Goal: Information Seeking & Learning: Find contact information

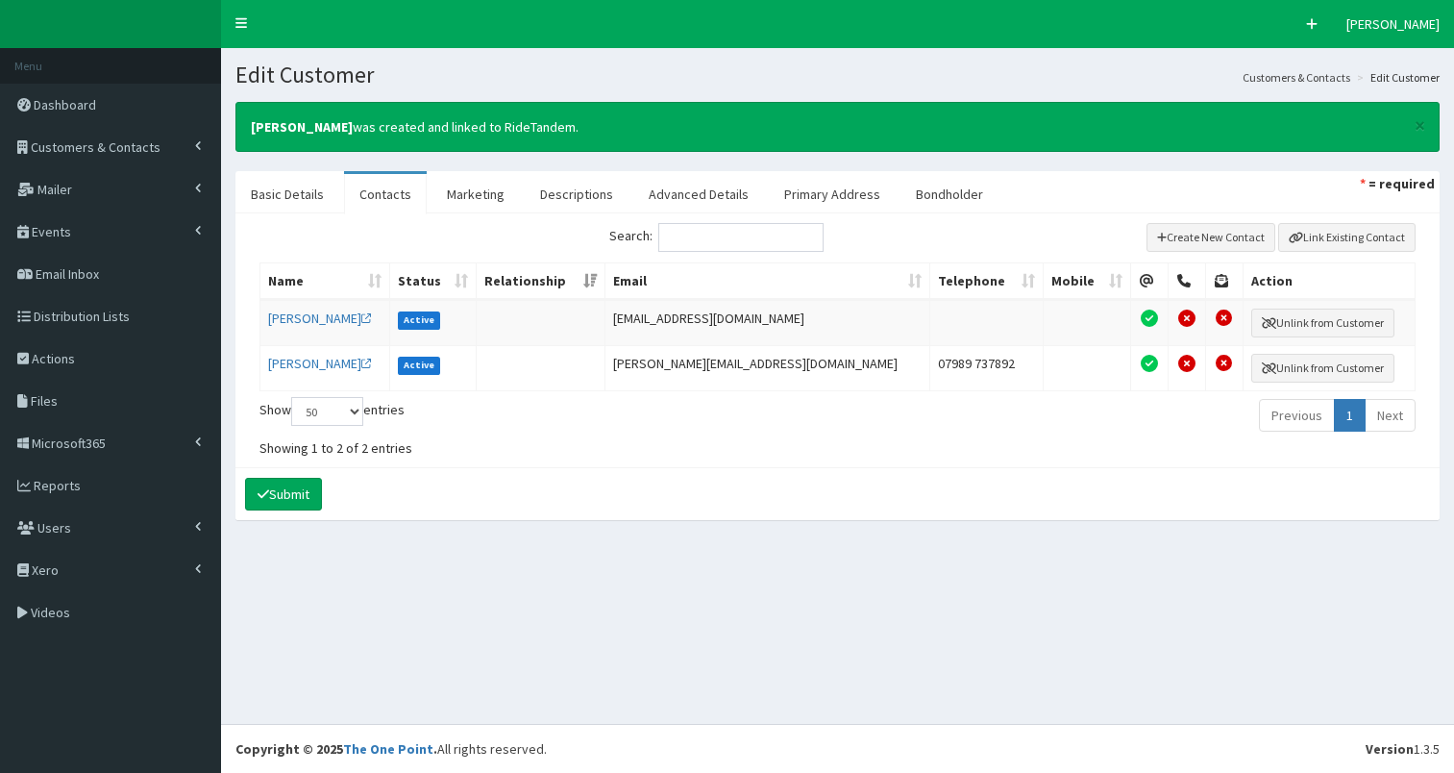
select select "50"
click at [292, 481] on button "Submit" at bounding box center [283, 494] width 77 height 33
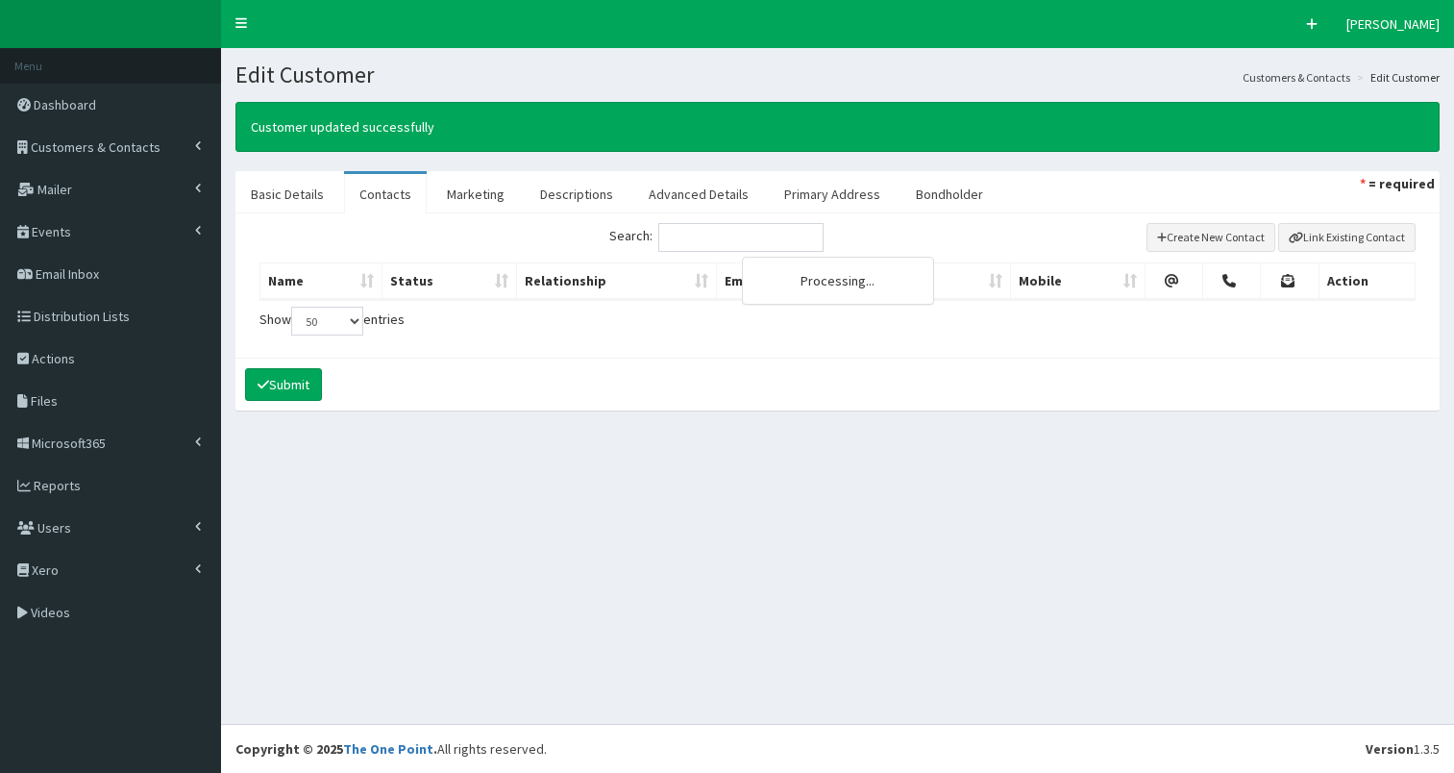
select select "50"
click at [108, 144] on span "Customers & Contacts" at bounding box center [96, 146] width 130 height 17
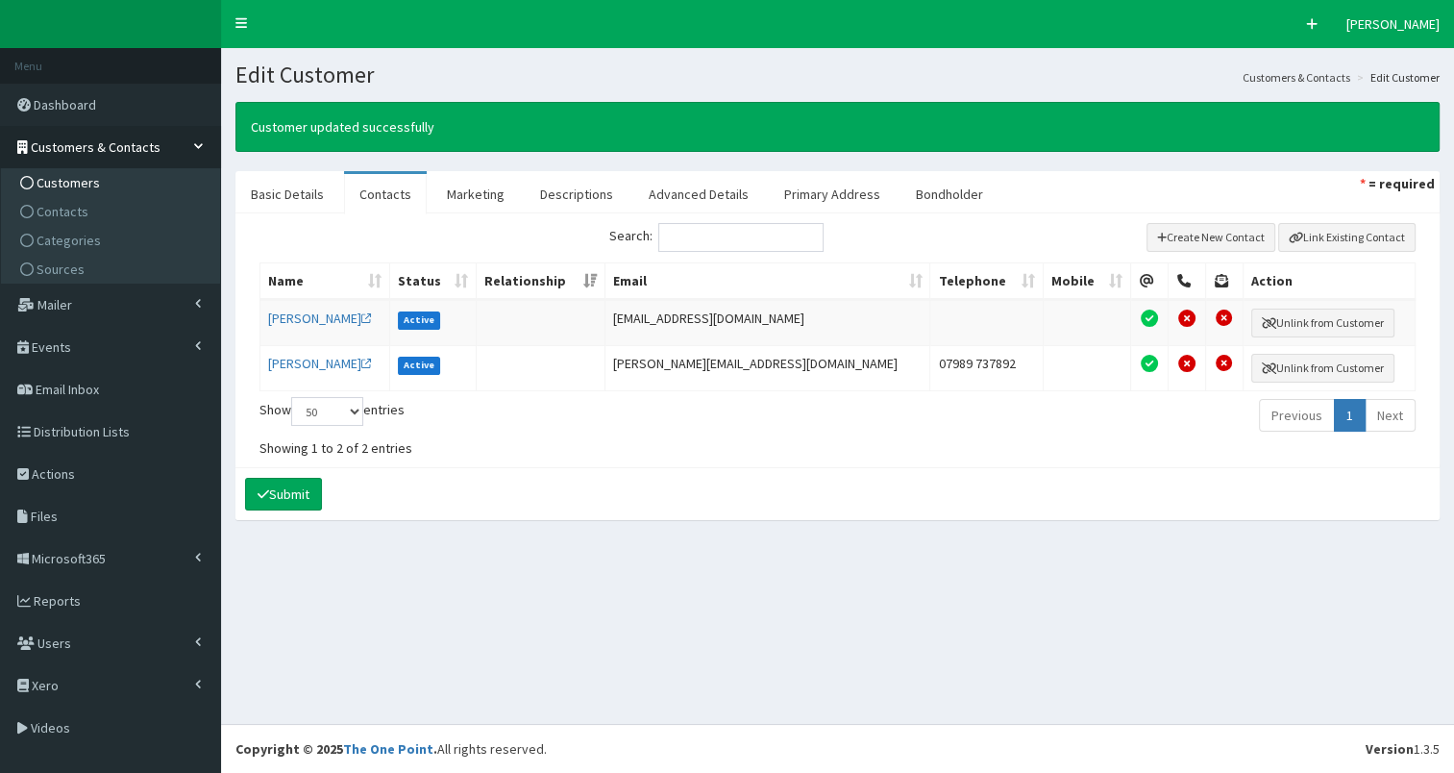
click at [78, 183] on span "Customers" at bounding box center [68, 182] width 63 height 17
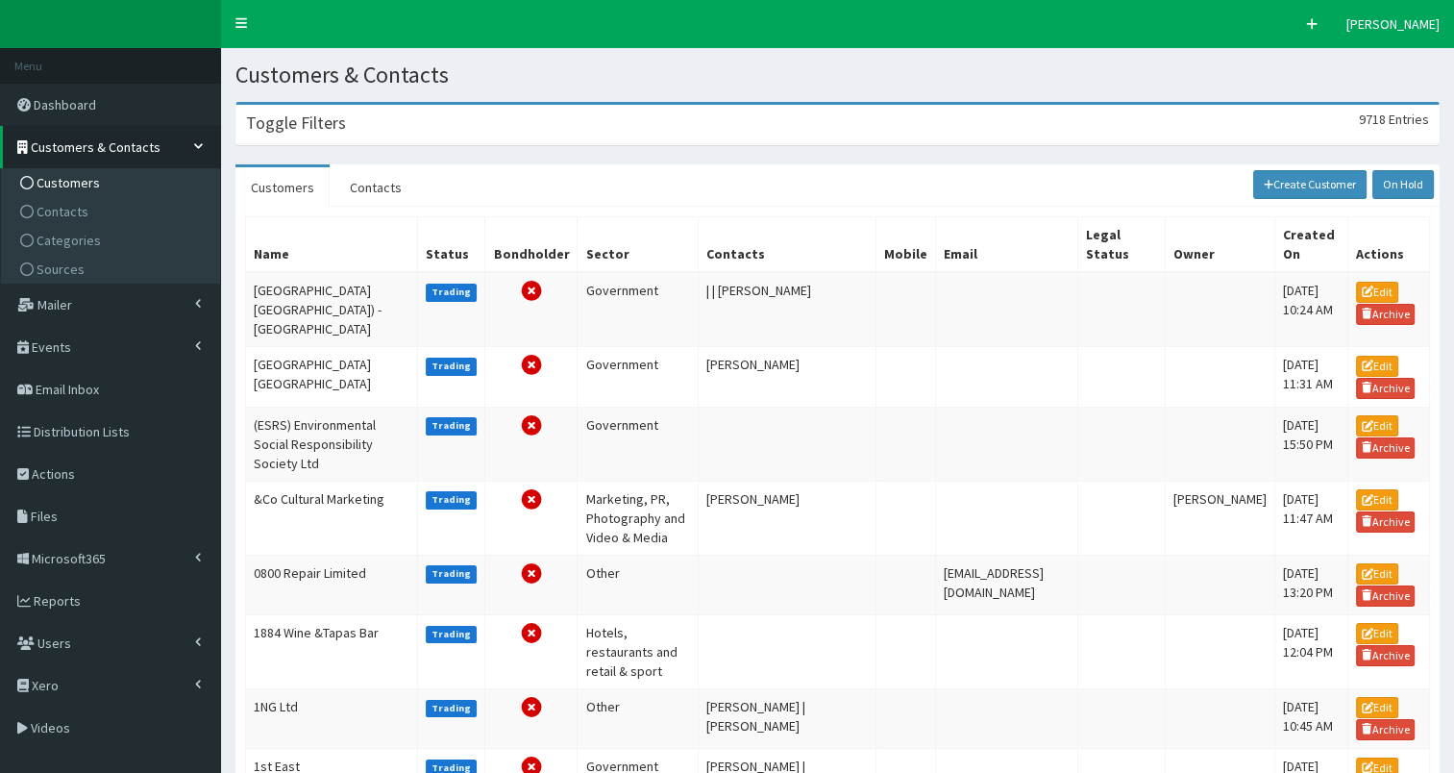
click at [304, 137] on div "Toggle Filters 9718 Entries" at bounding box center [837, 124] width 1202 height 39
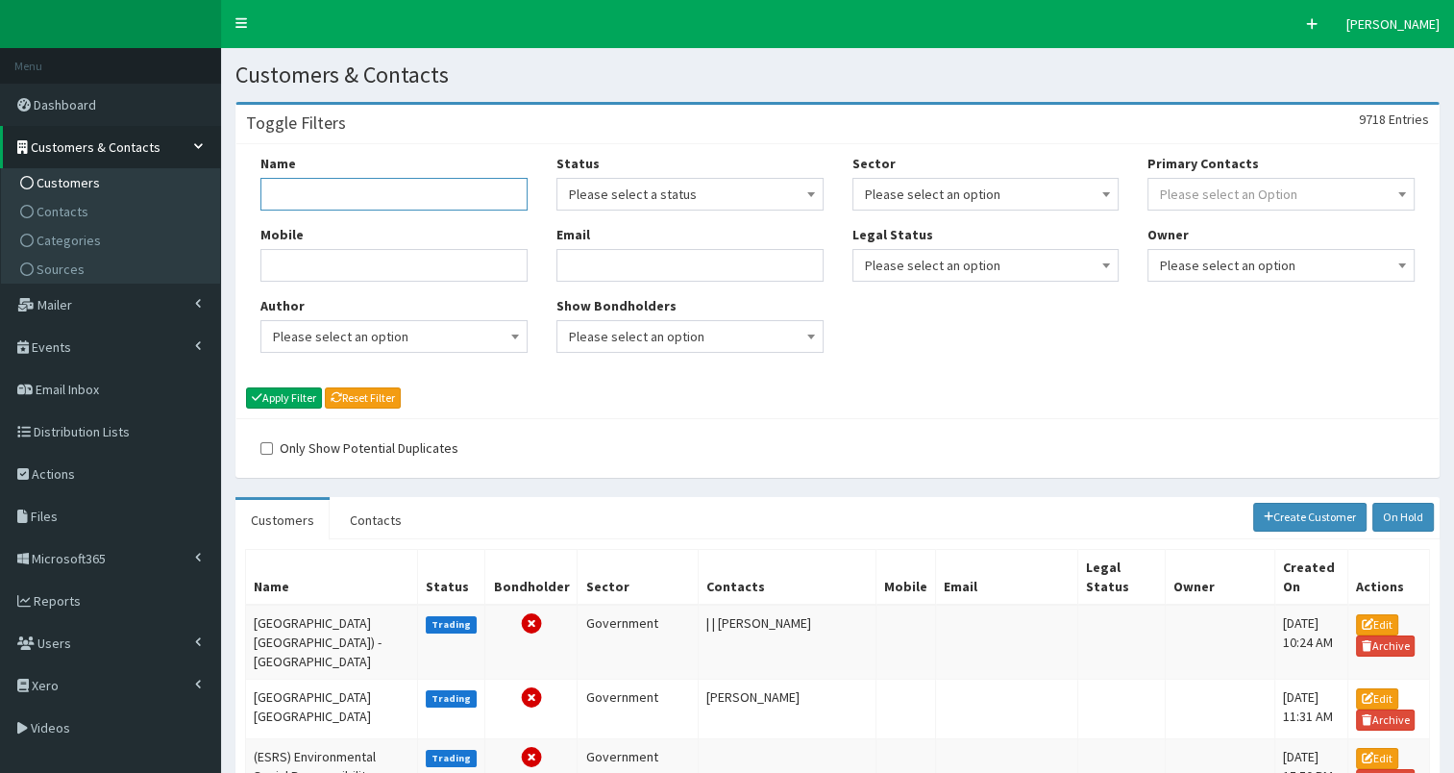
click at [308, 180] on input "Name" at bounding box center [393, 194] width 267 height 33
type input "T"
type input "Ride"
click at [278, 392] on button "Apply Filter" at bounding box center [284, 397] width 76 height 21
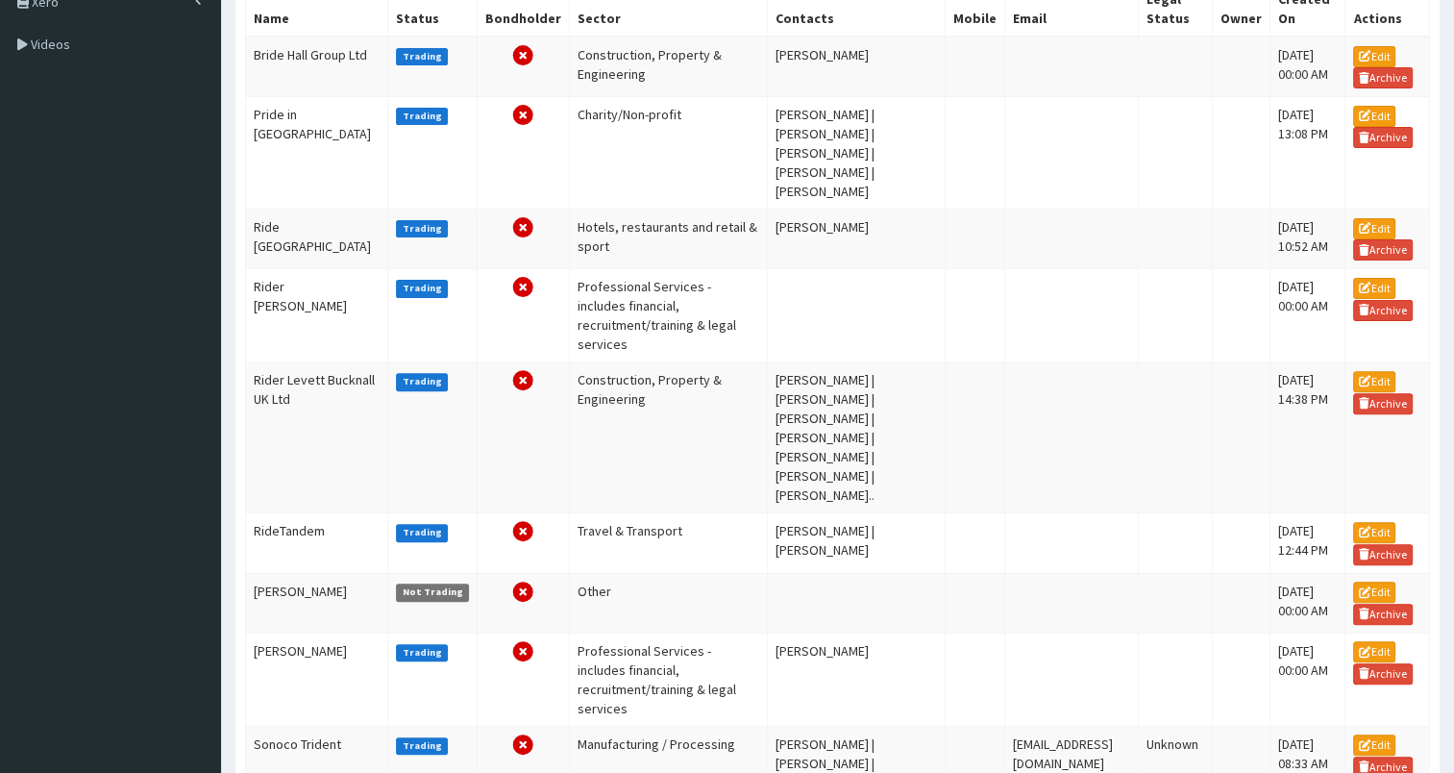
scroll to position [596, 0]
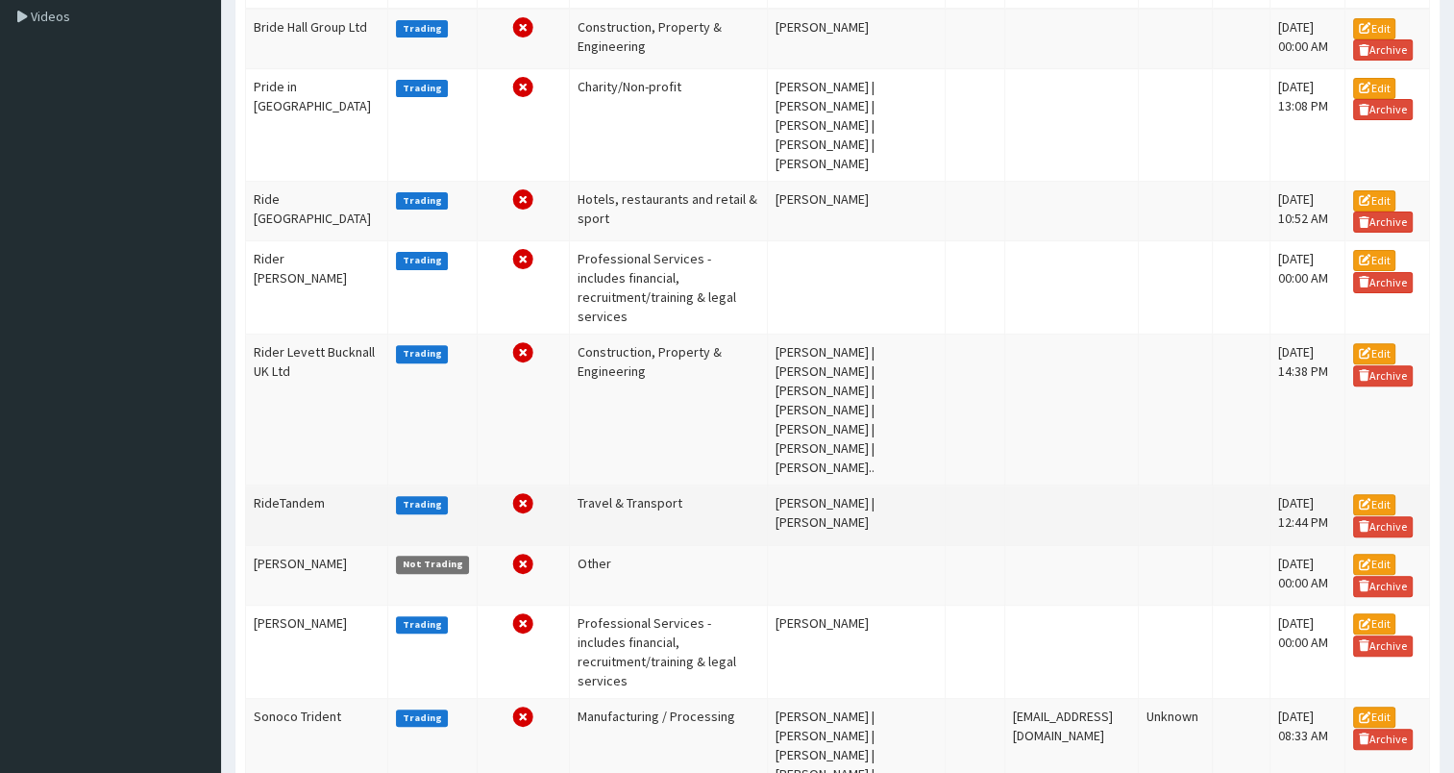
click at [276, 485] on td "RideTandem" at bounding box center [317, 515] width 142 height 60
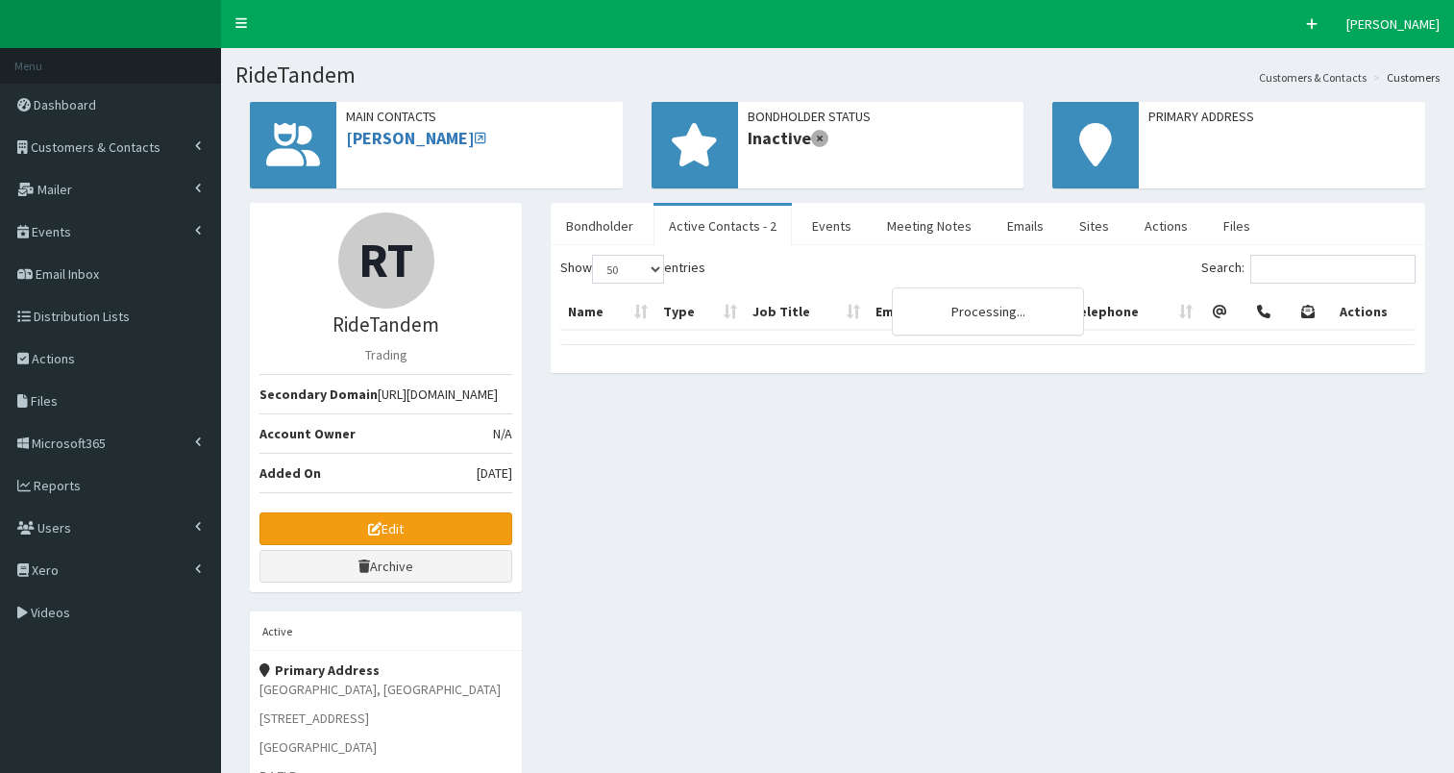
select select "50"
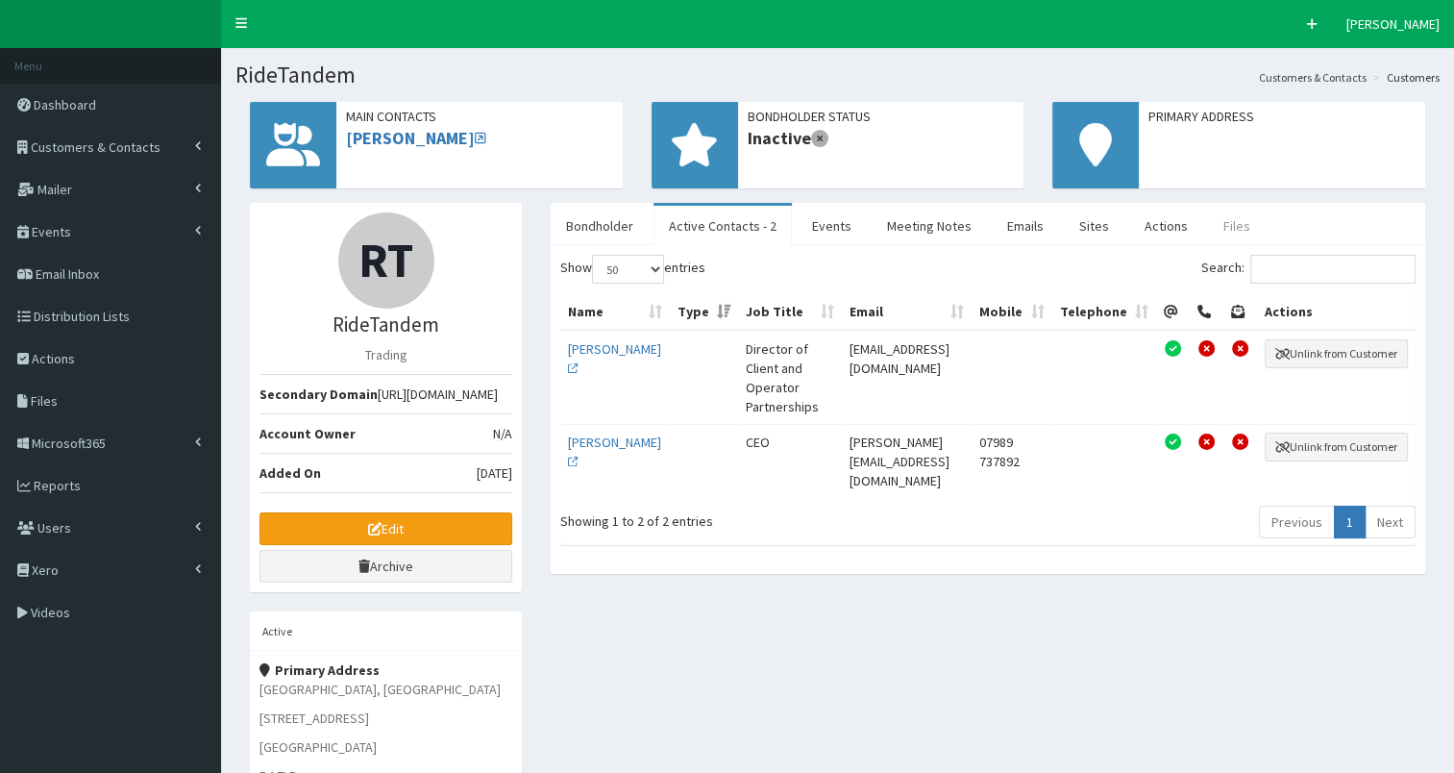
click at [1216, 230] on link "Files" at bounding box center [1237, 226] width 58 height 40
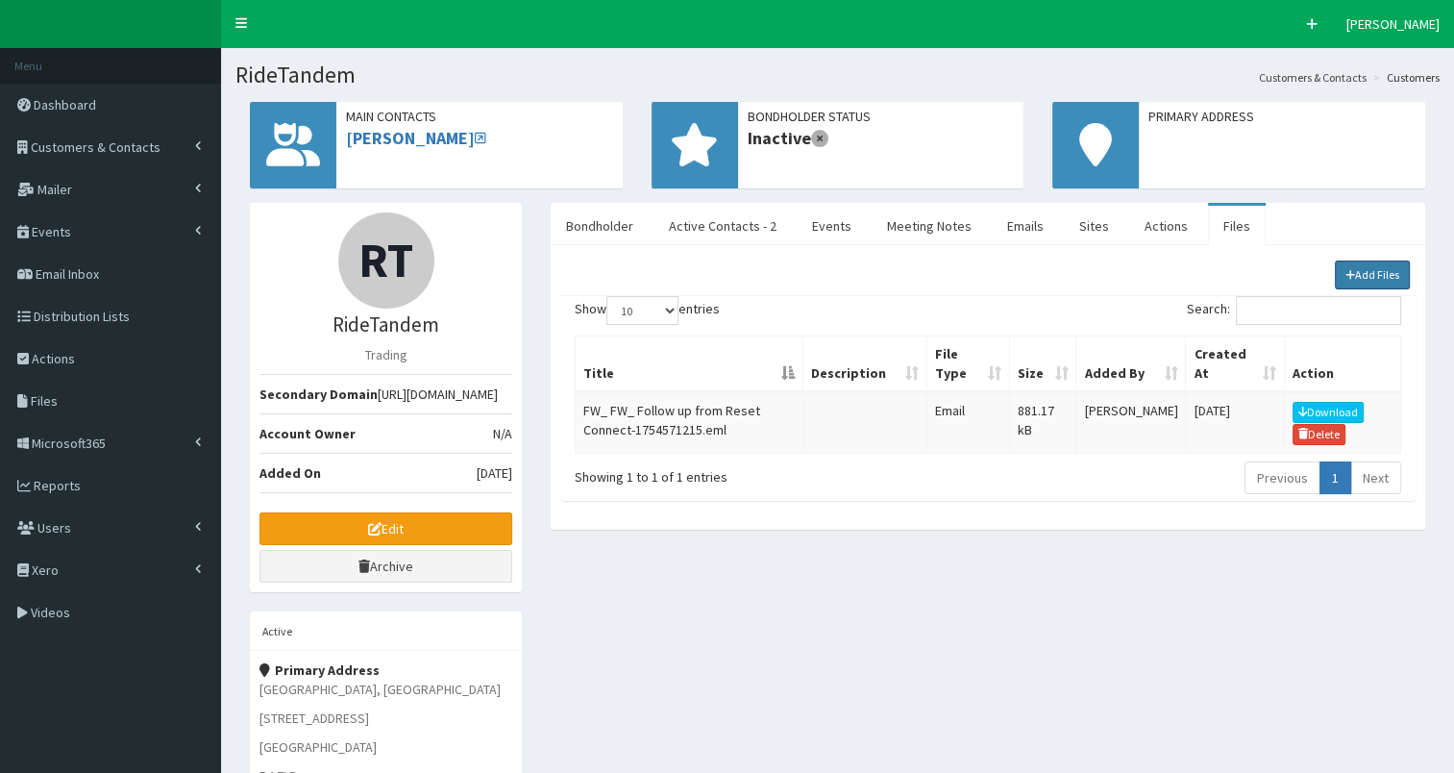
click at [1378, 273] on link "Add Files" at bounding box center [1373, 274] width 76 height 29
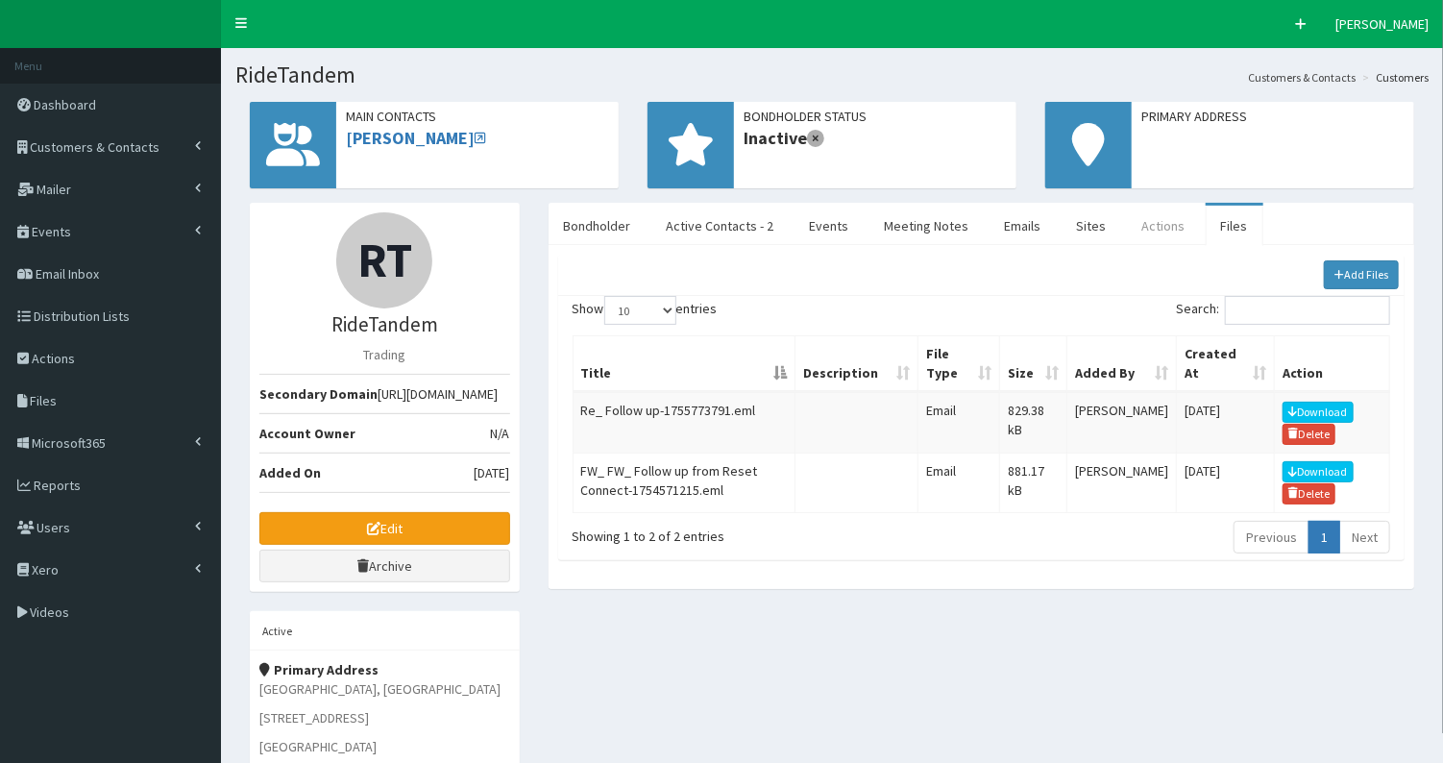
click at [1138, 229] on link "Actions" at bounding box center [1164, 226] width 74 height 40
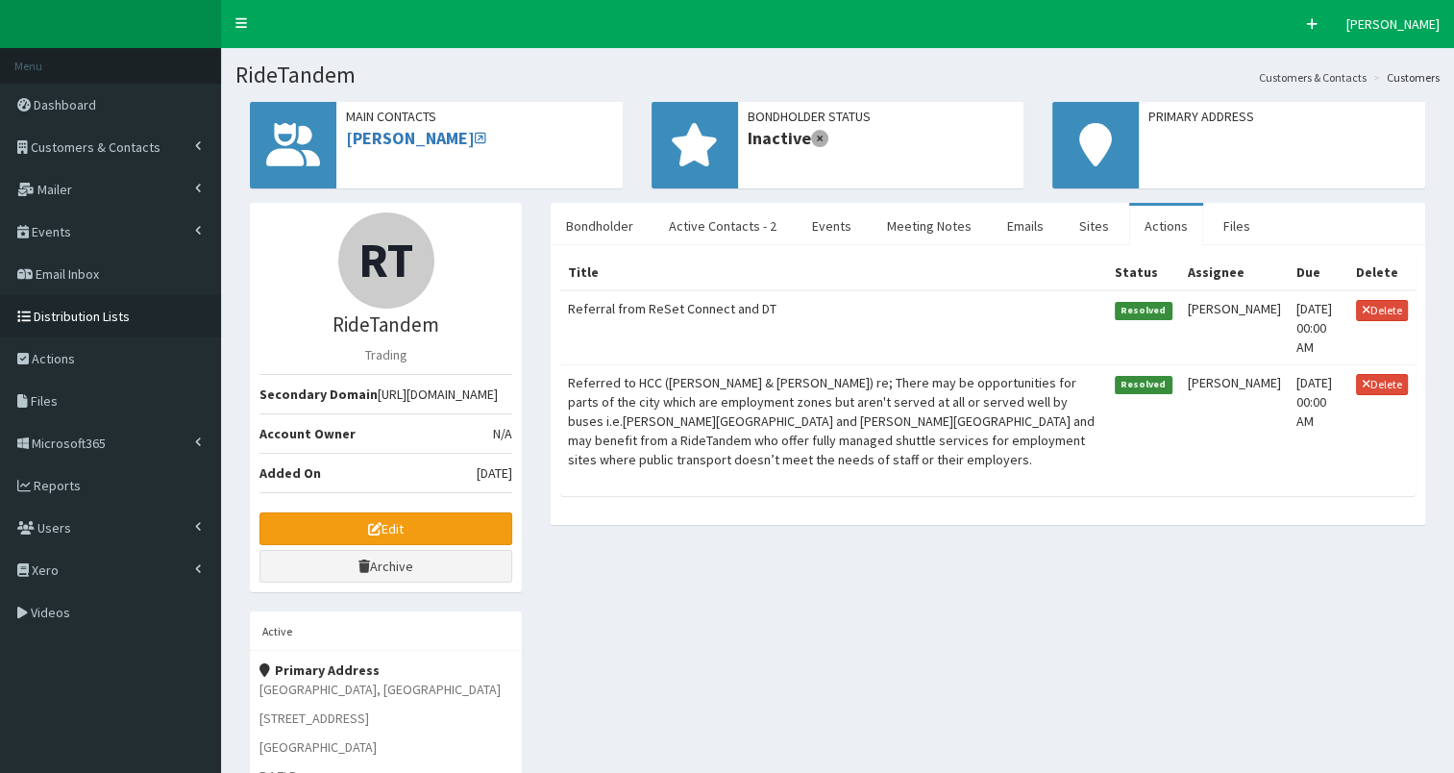
click at [62, 317] on span "Distribution Lists" at bounding box center [82, 316] width 96 height 17
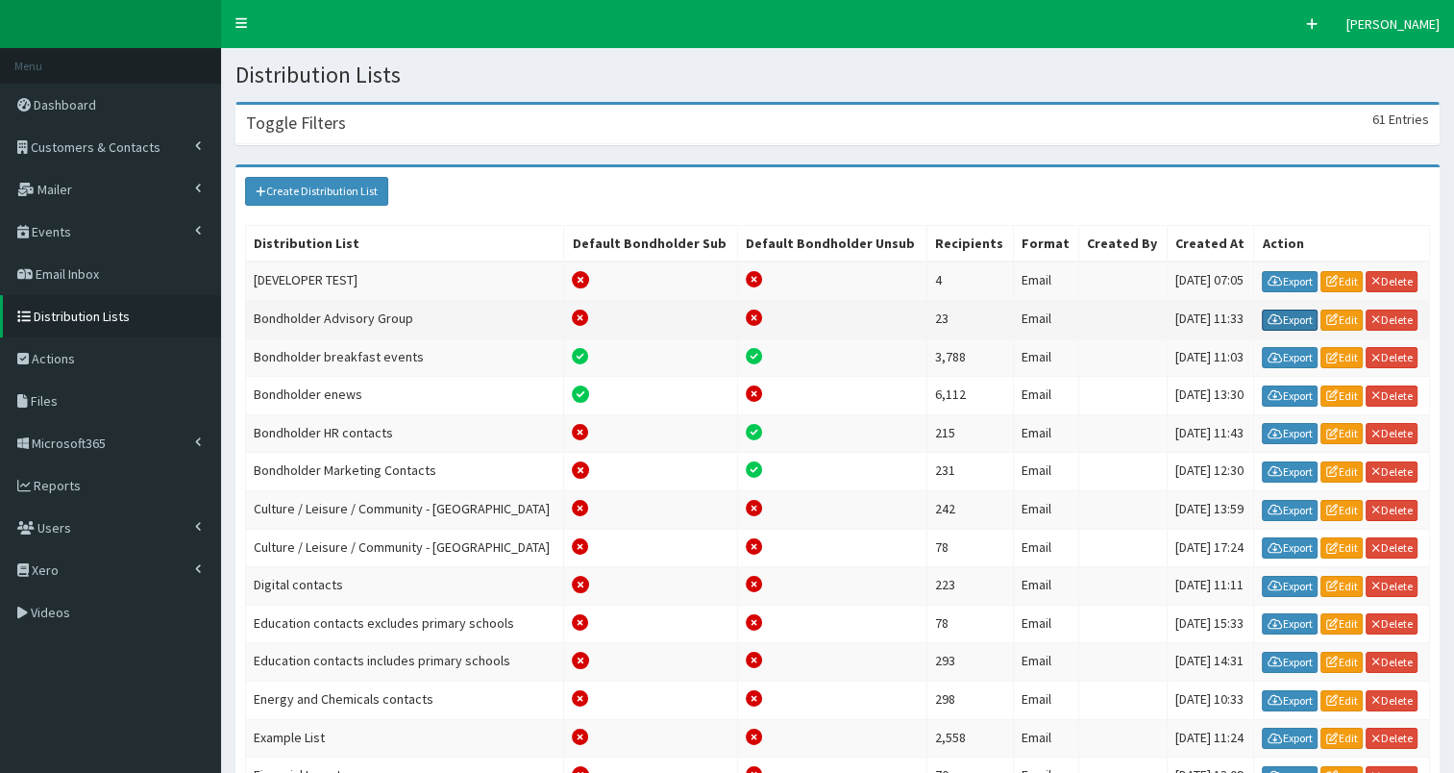
click at [1281, 317] on link "Export" at bounding box center [1290, 319] width 56 height 21
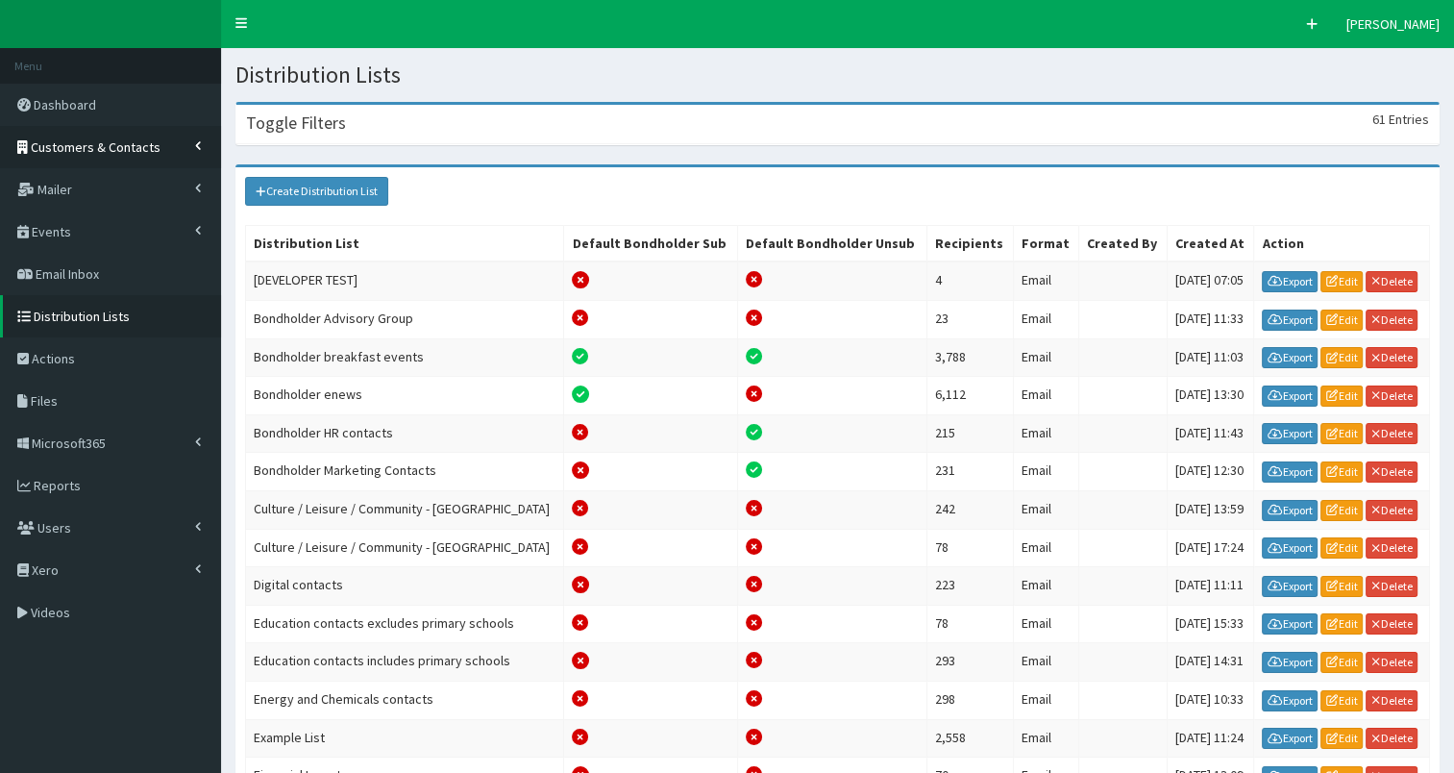
click at [107, 149] on span "Customers & Contacts" at bounding box center [96, 146] width 130 height 17
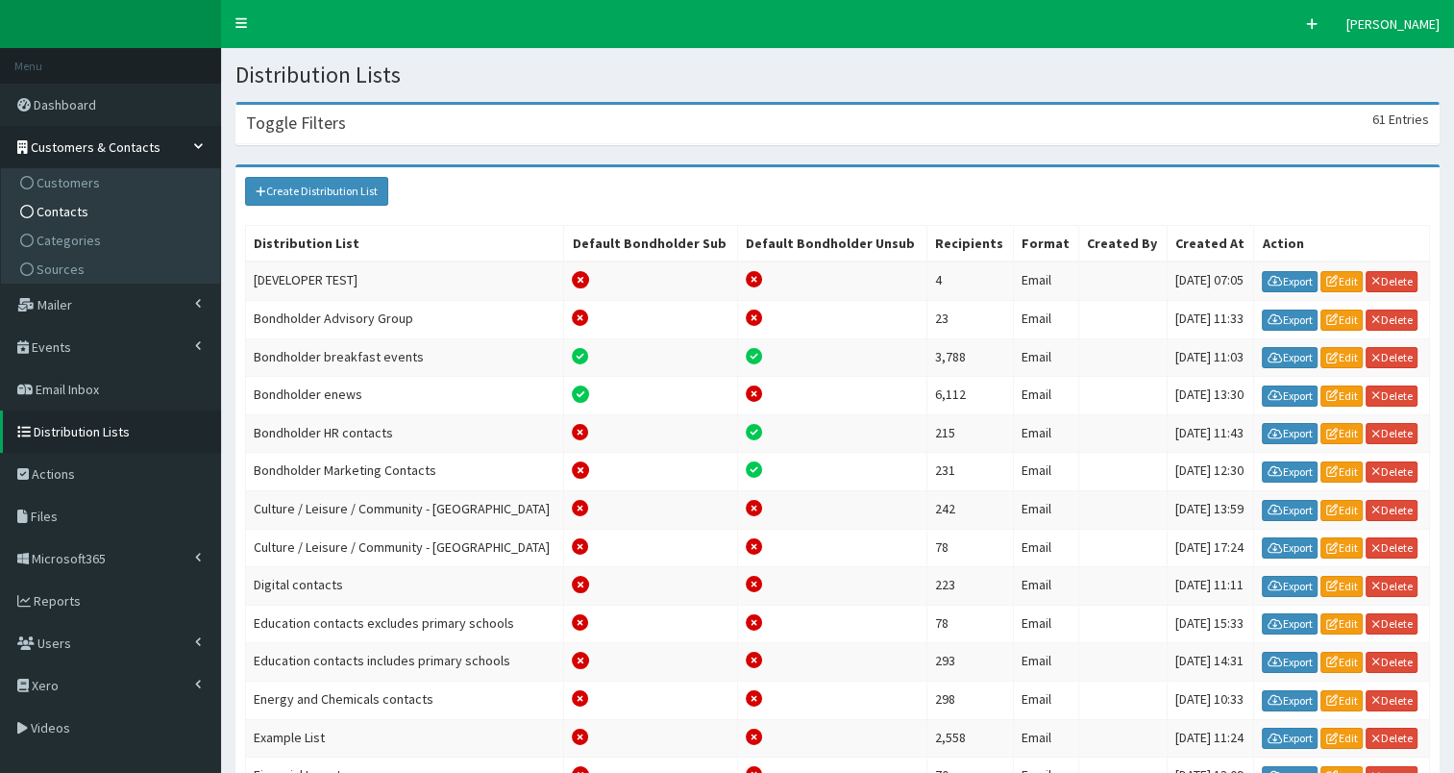
click at [73, 214] on span "Contacts" at bounding box center [63, 211] width 52 height 17
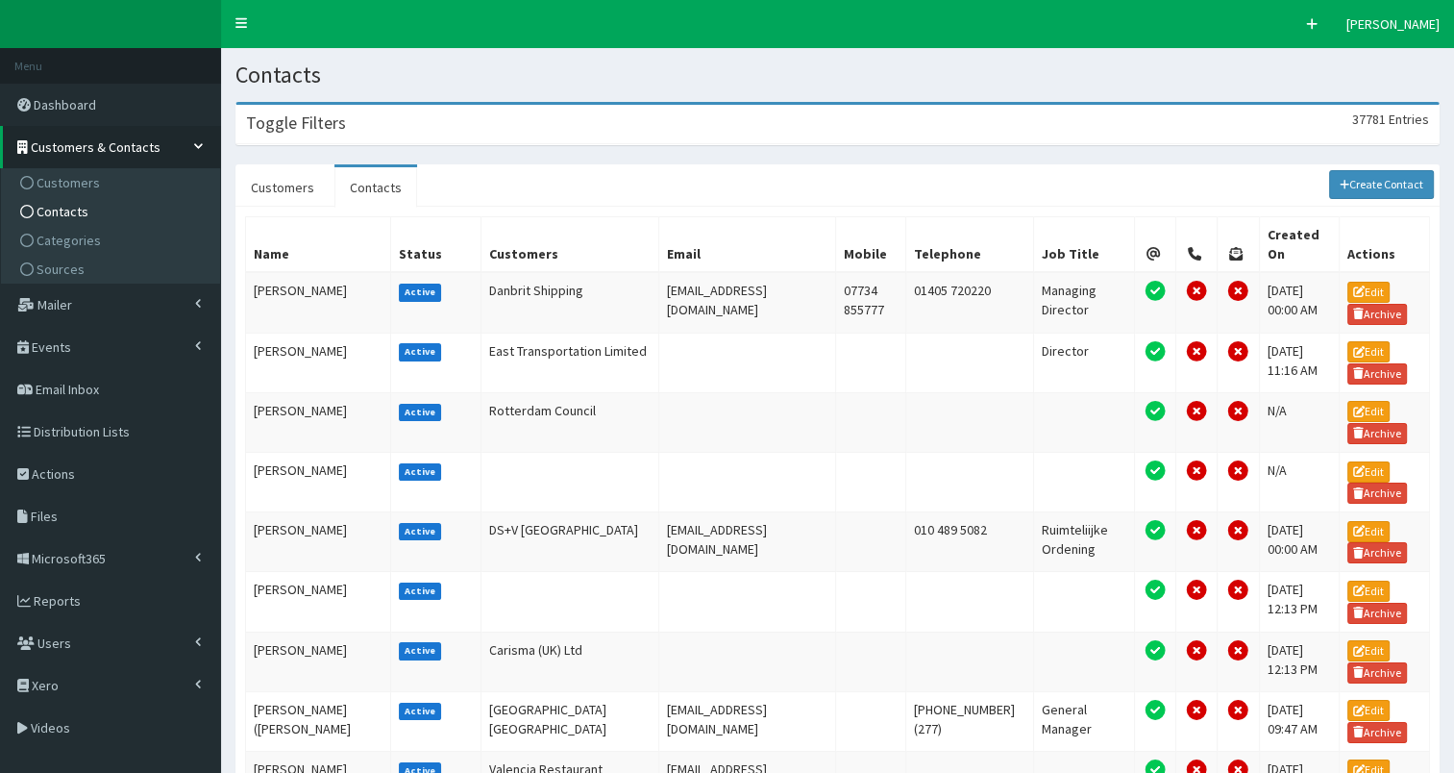
click at [390, 130] on div "Toggle Filters 37781 Entries" at bounding box center [837, 124] width 1202 height 39
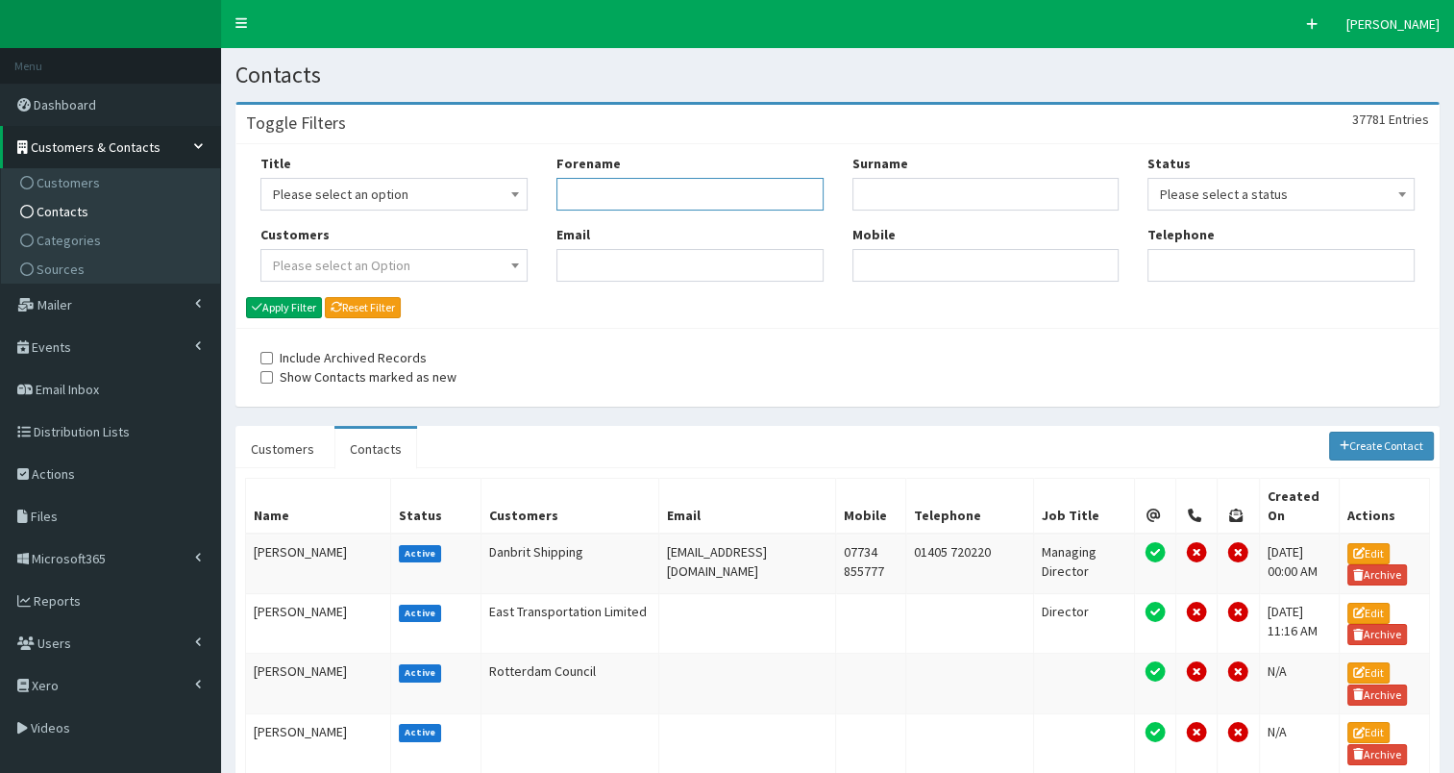
click at [619, 197] on input "Forename" at bounding box center [689, 194] width 267 height 33
type input "jo"
type input "[PERSON_NAME]"
click at [296, 304] on button "Apply Filter" at bounding box center [284, 307] width 76 height 21
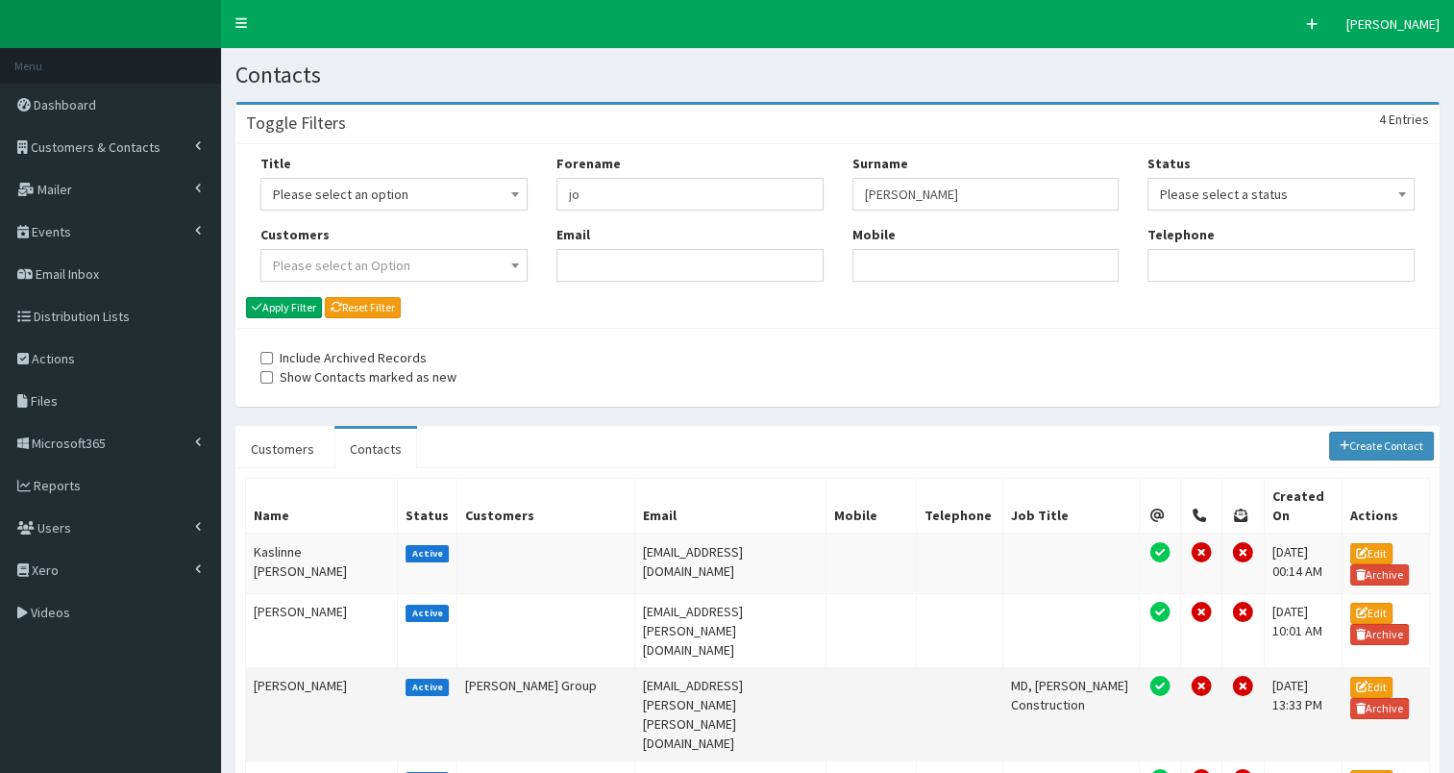
click at [282, 668] on td "Jo Barnes" at bounding box center [322, 714] width 152 height 93
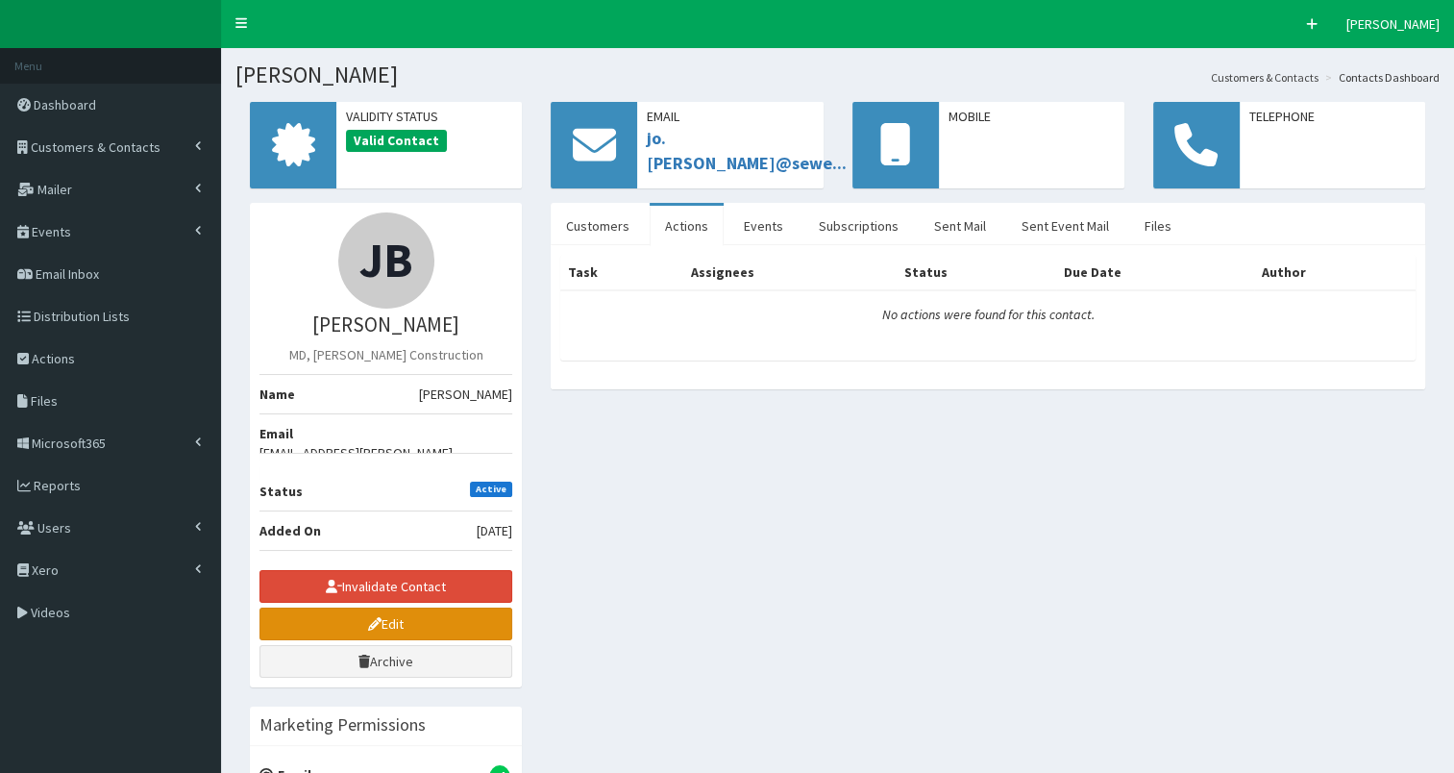
click at [386, 607] on link "Edit" at bounding box center [385, 623] width 253 height 33
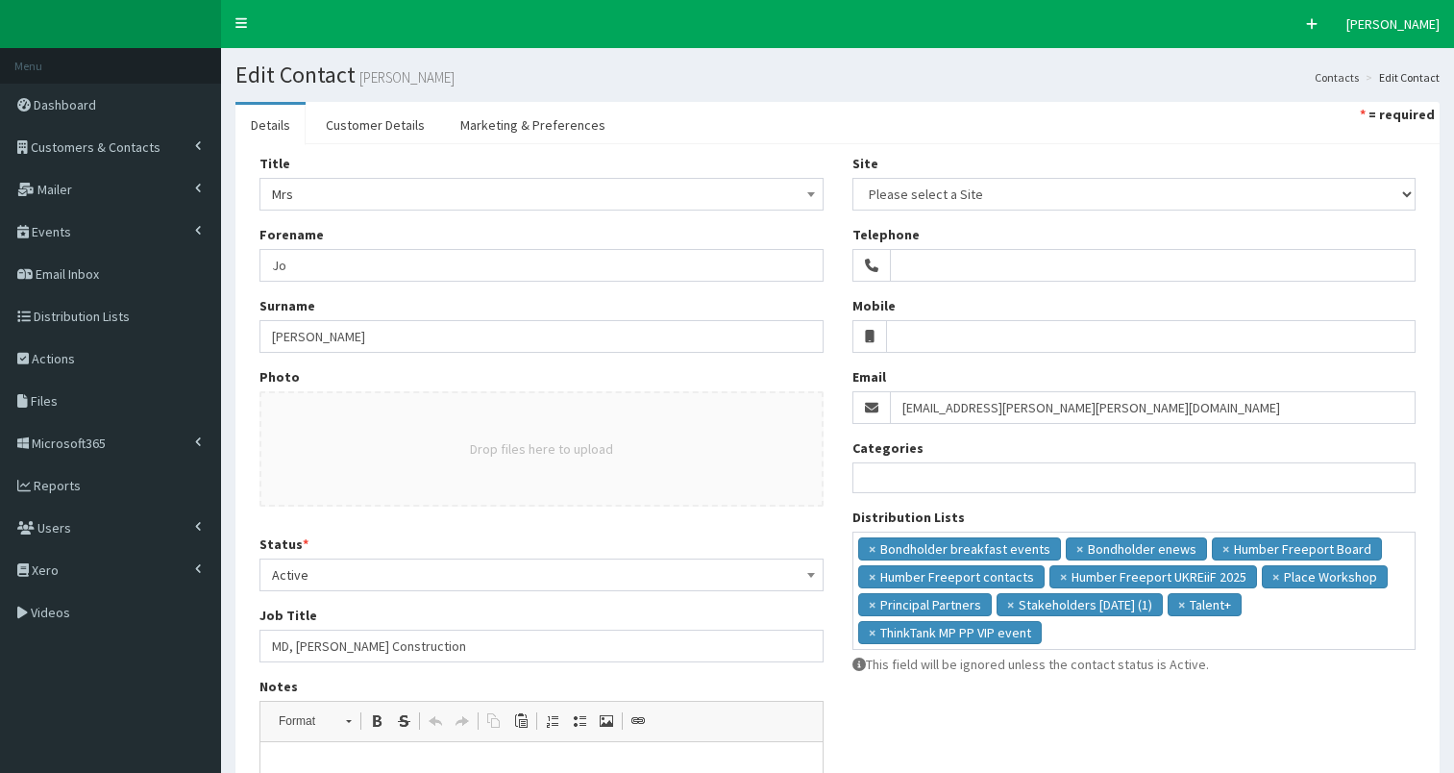
select select
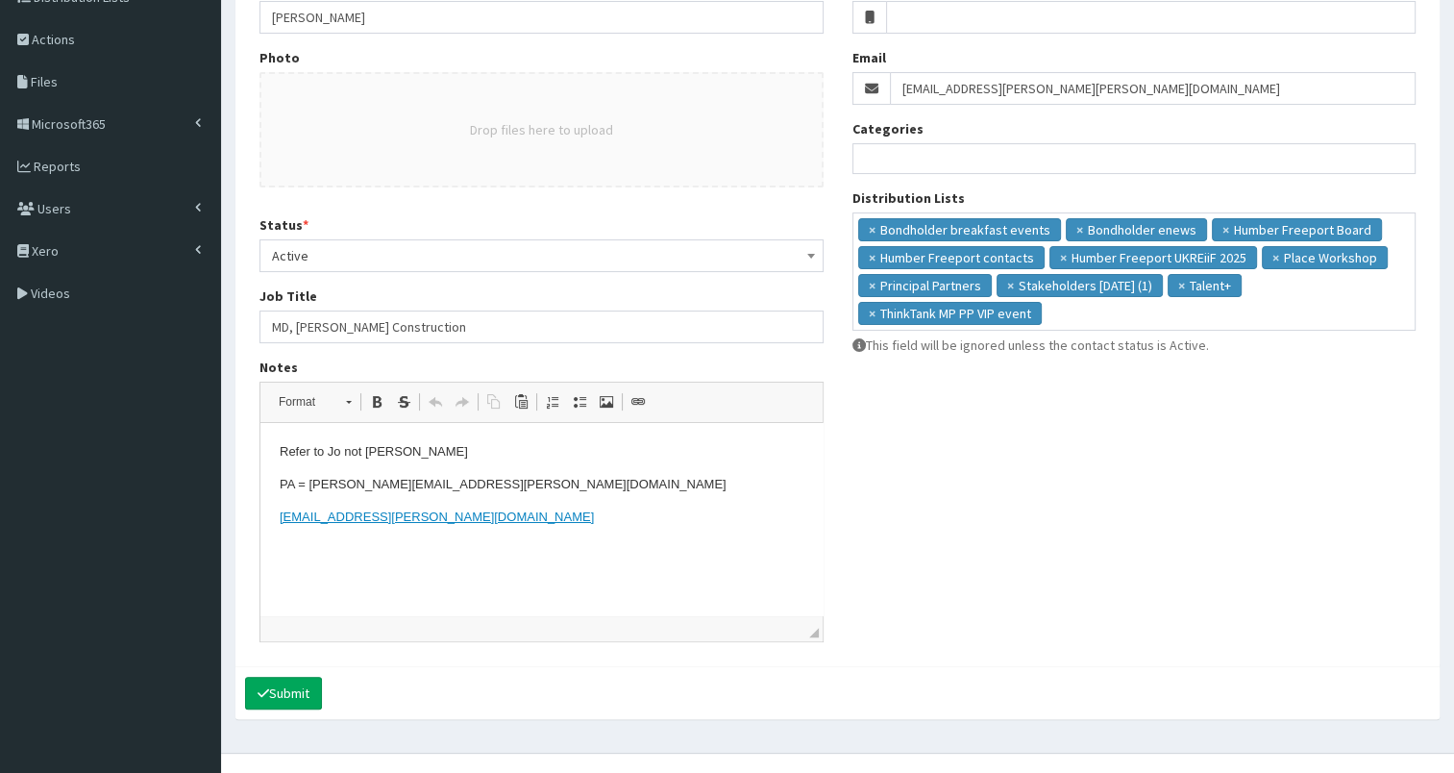
scroll to position [321, 0]
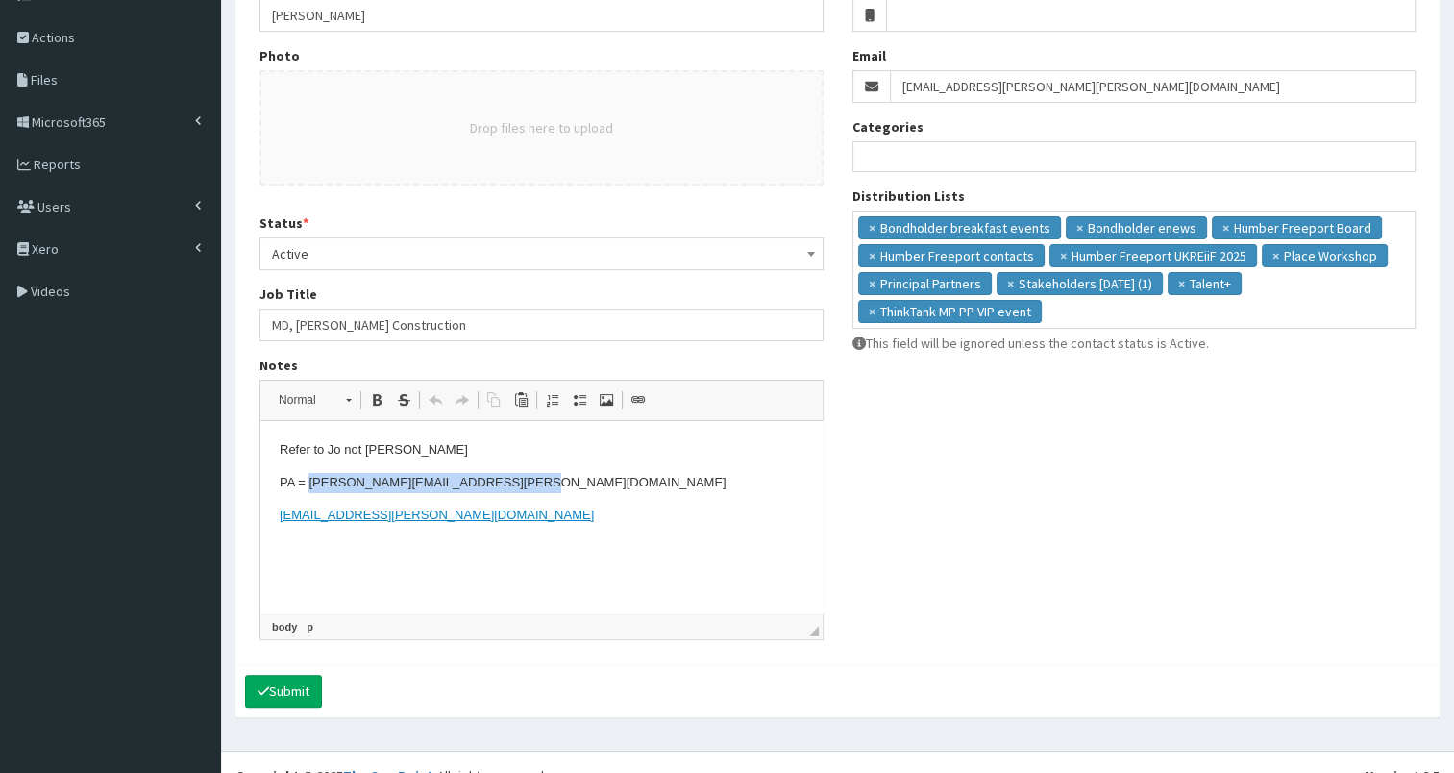
drag, startPoint x: 399, startPoint y: 484, endPoint x: 535, endPoint y: 481, distance: 136.5
click at [535, 481] on p "PA = naomi.richmond@sewell-group.co.uk" at bounding box center [542, 483] width 524 height 20
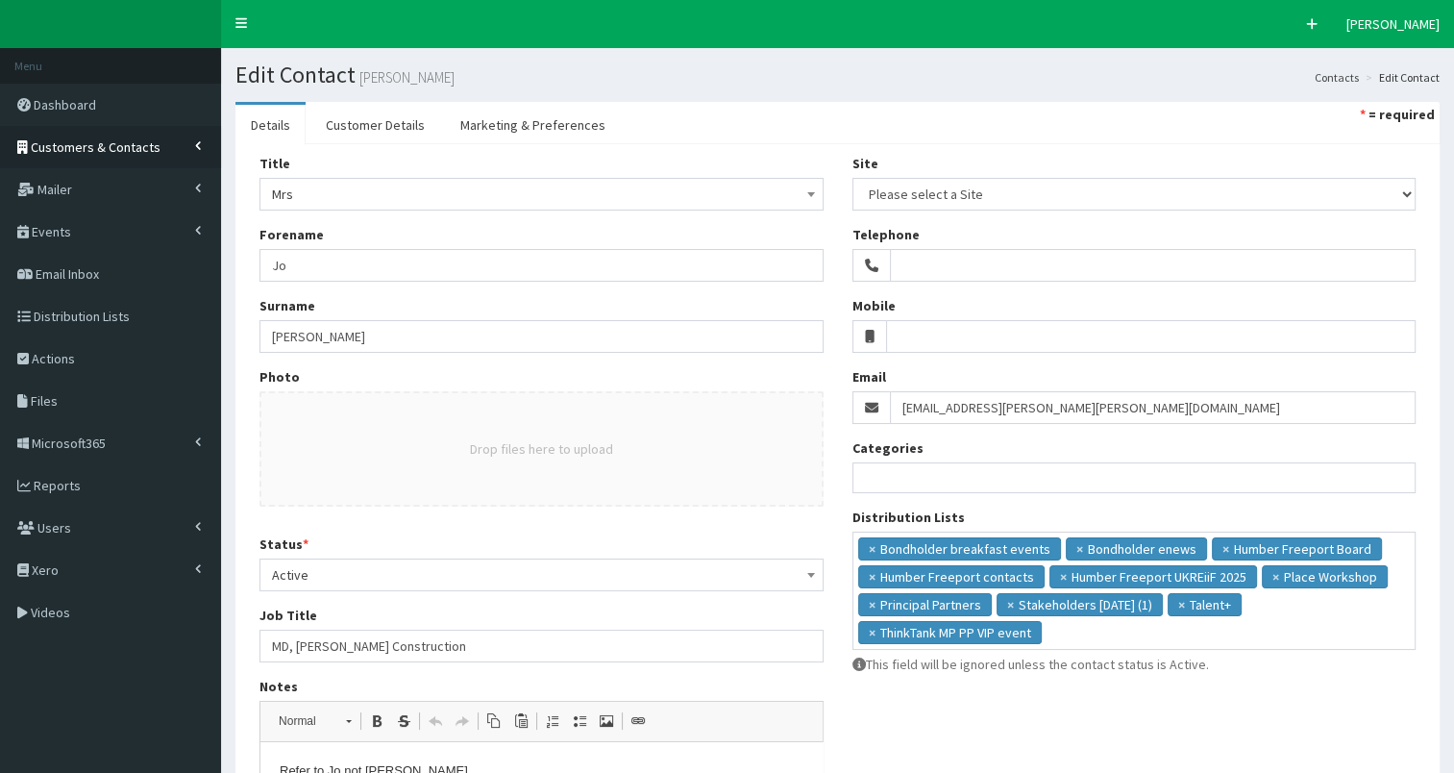
click at [130, 146] on span "Customers & Contacts" at bounding box center [96, 146] width 130 height 17
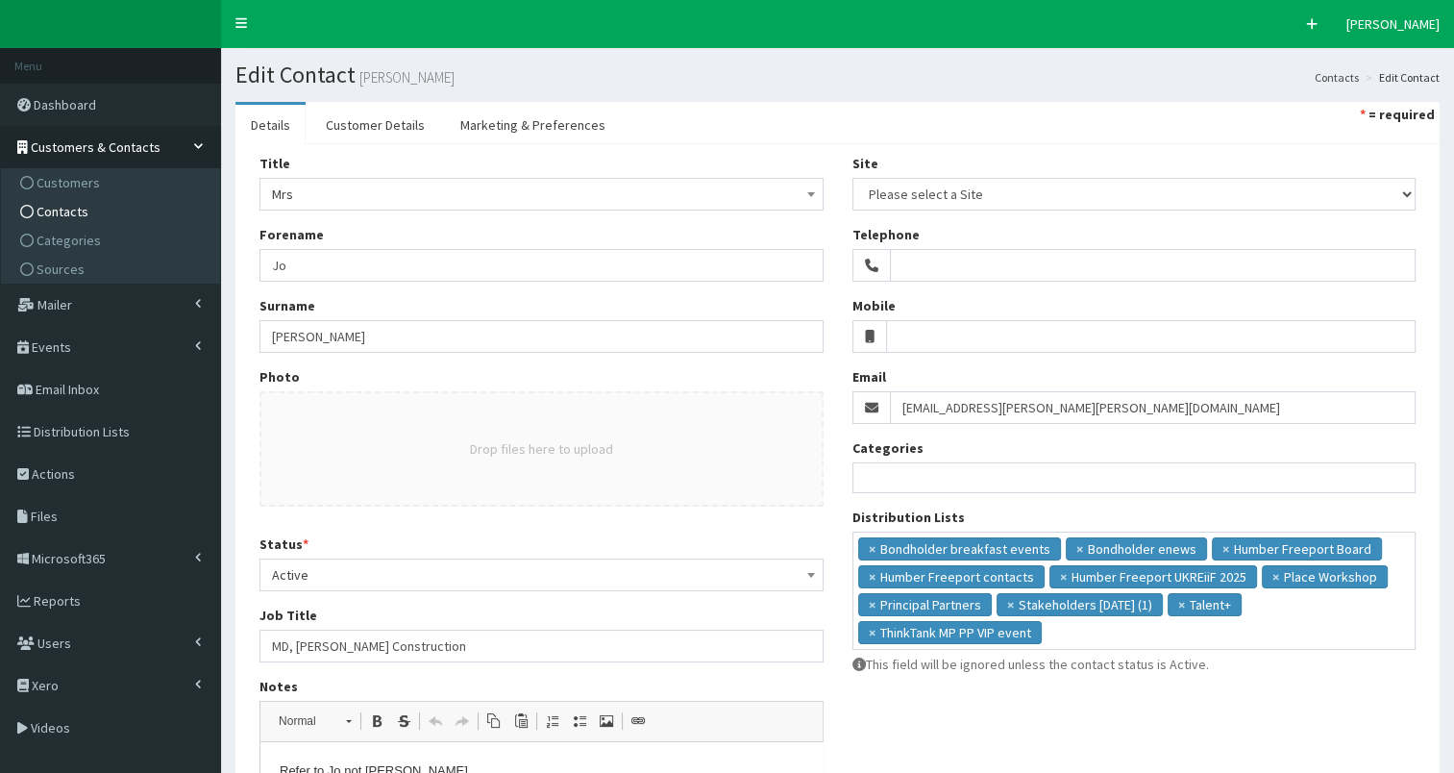
click at [106, 215] on link "Contacts" at bounding box center [113, 211] width 214 height 29
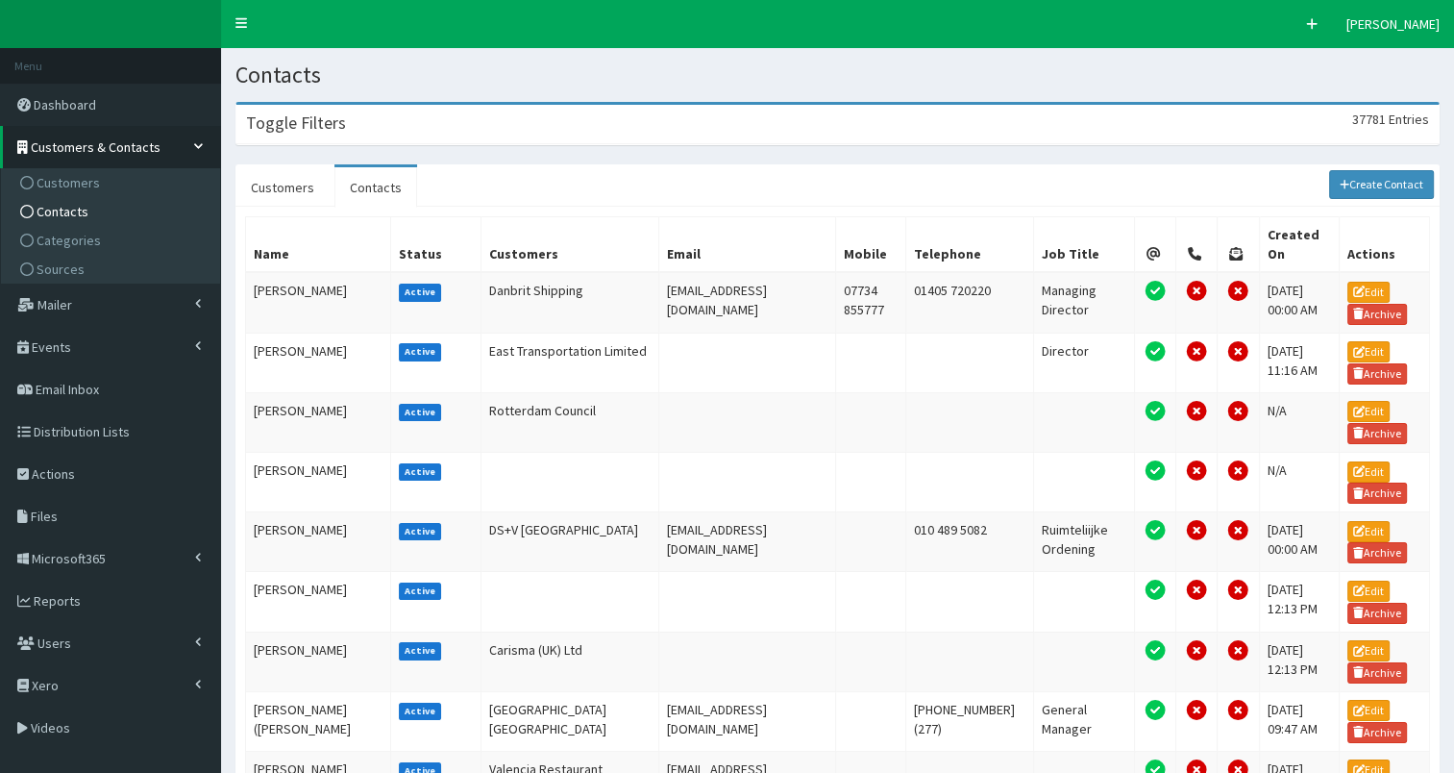
click at [364, 106] on div "Toggle Filters 37781 Entries" at bounding box center [837, 124] width 1202 height 39
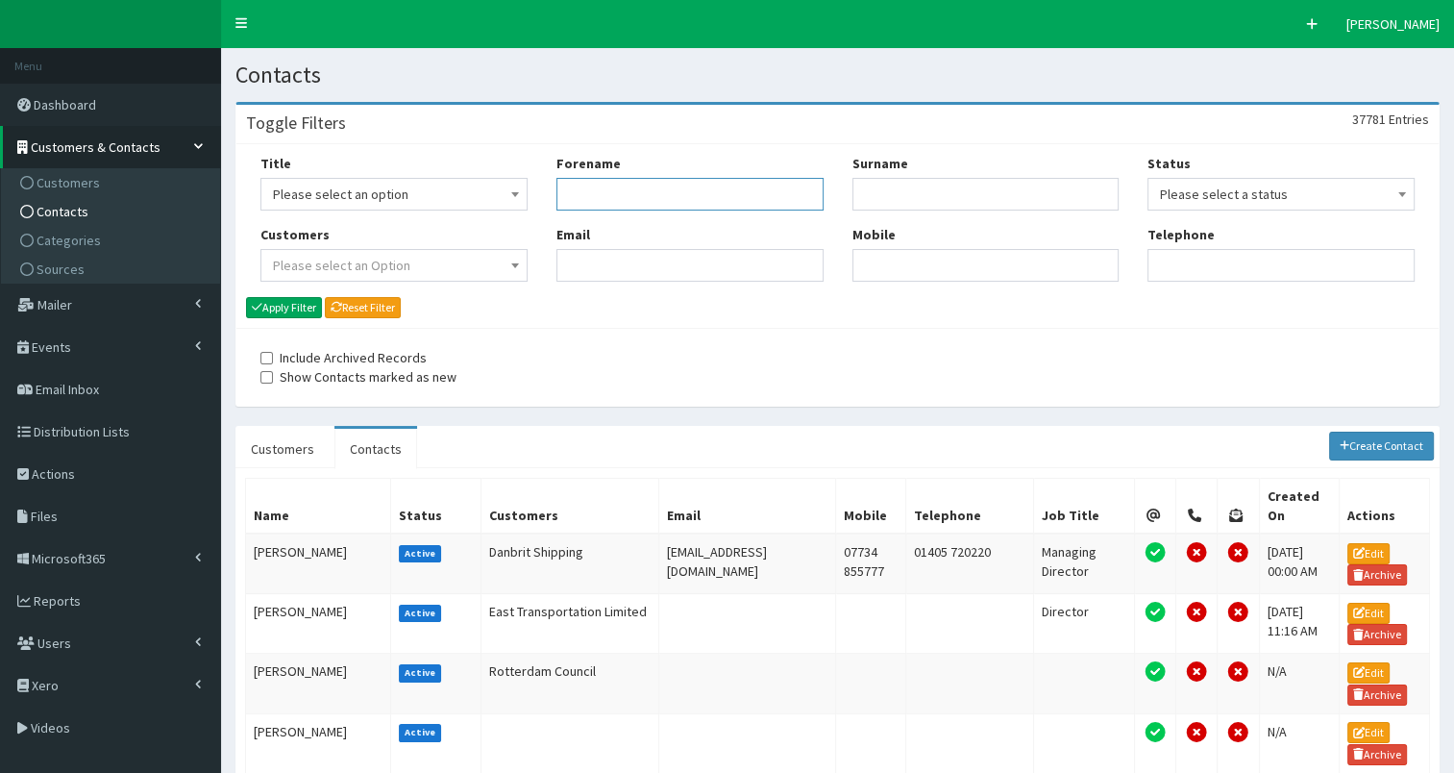
click at [622, 200] on input "Forename" at bounding box center [689, 194] width 267 height 33
type input "[PERSON_NAME]"
type input "arr"
click at [270, 304] on button "Apply Filter" at bounding box center [284, 307] width 76 height 21
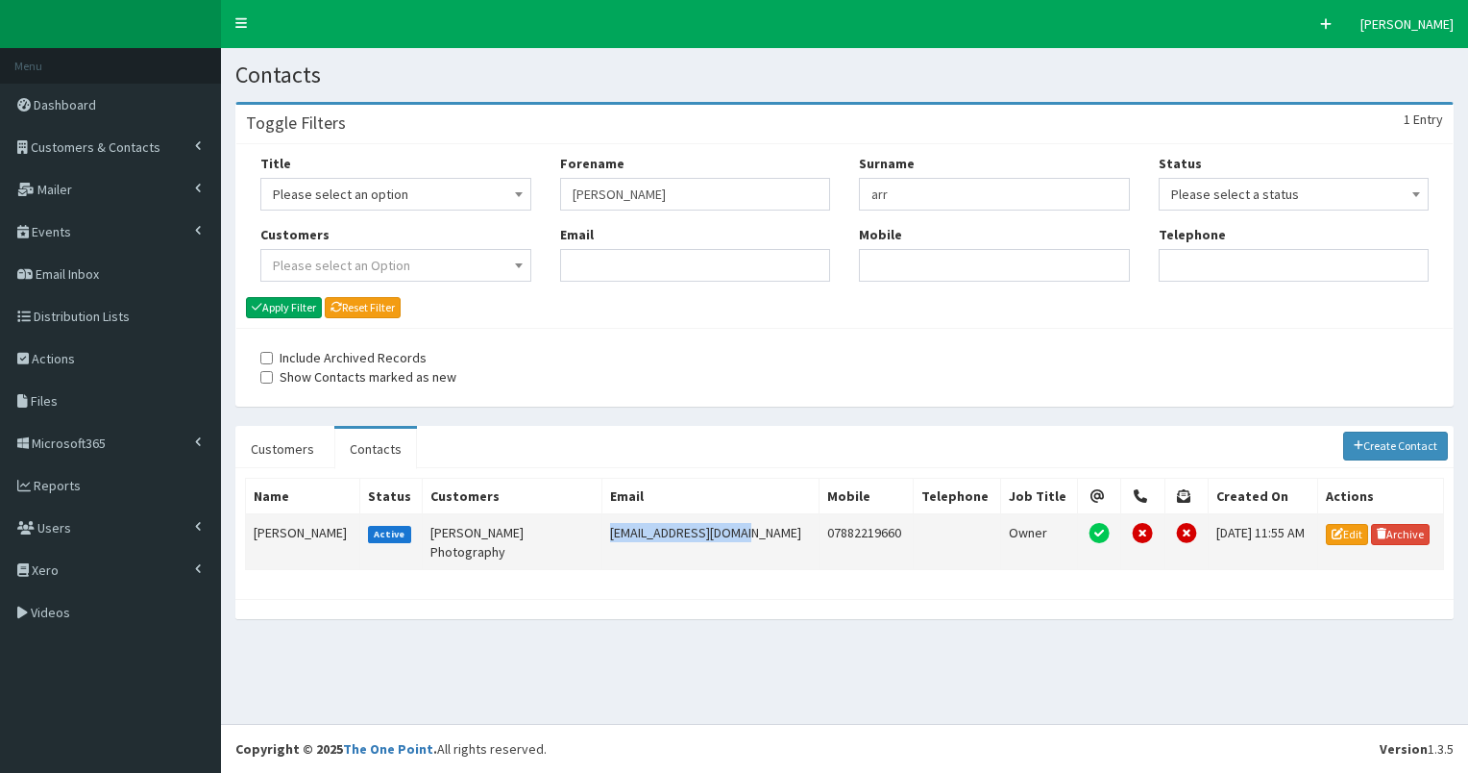
drag, startPoint x: 580, startPoint y: 525, endPoint x: 720, endPoint y: 536, distance: 139.8
click at [720, 536] on td "[EMAIL_ADDRESS][DOMAIN_NAME]" at bounding box center [710, 542] width 217 height 56
copy td "[EMAIL_ADDRESS][DOMAIN_NAME]"
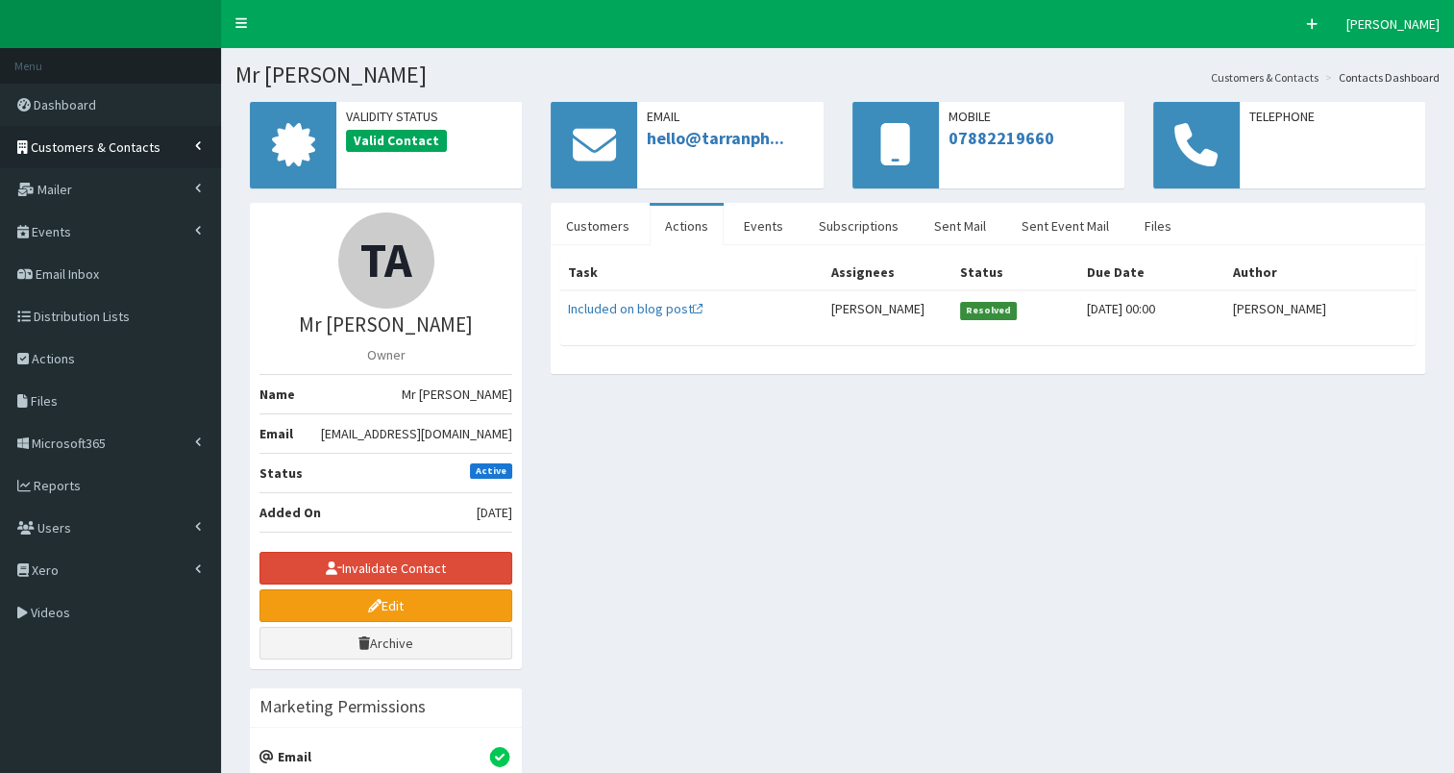
click at [115, 151] on span "Customers & Contacts" at bounding box center [96, 146] width 130 height 17
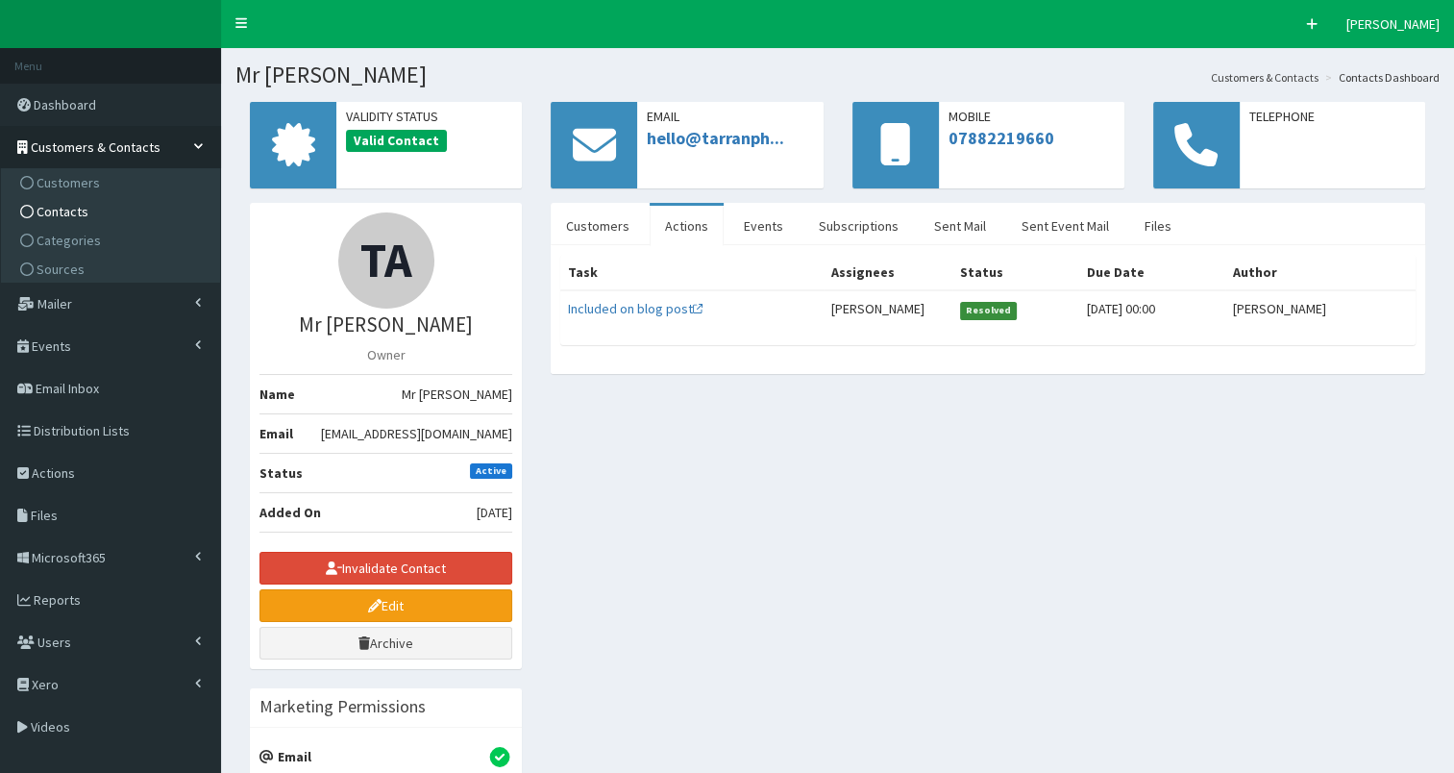
click at [115, 210] on link "Contacts" at bounding box center [113, 211] width 214 height 29
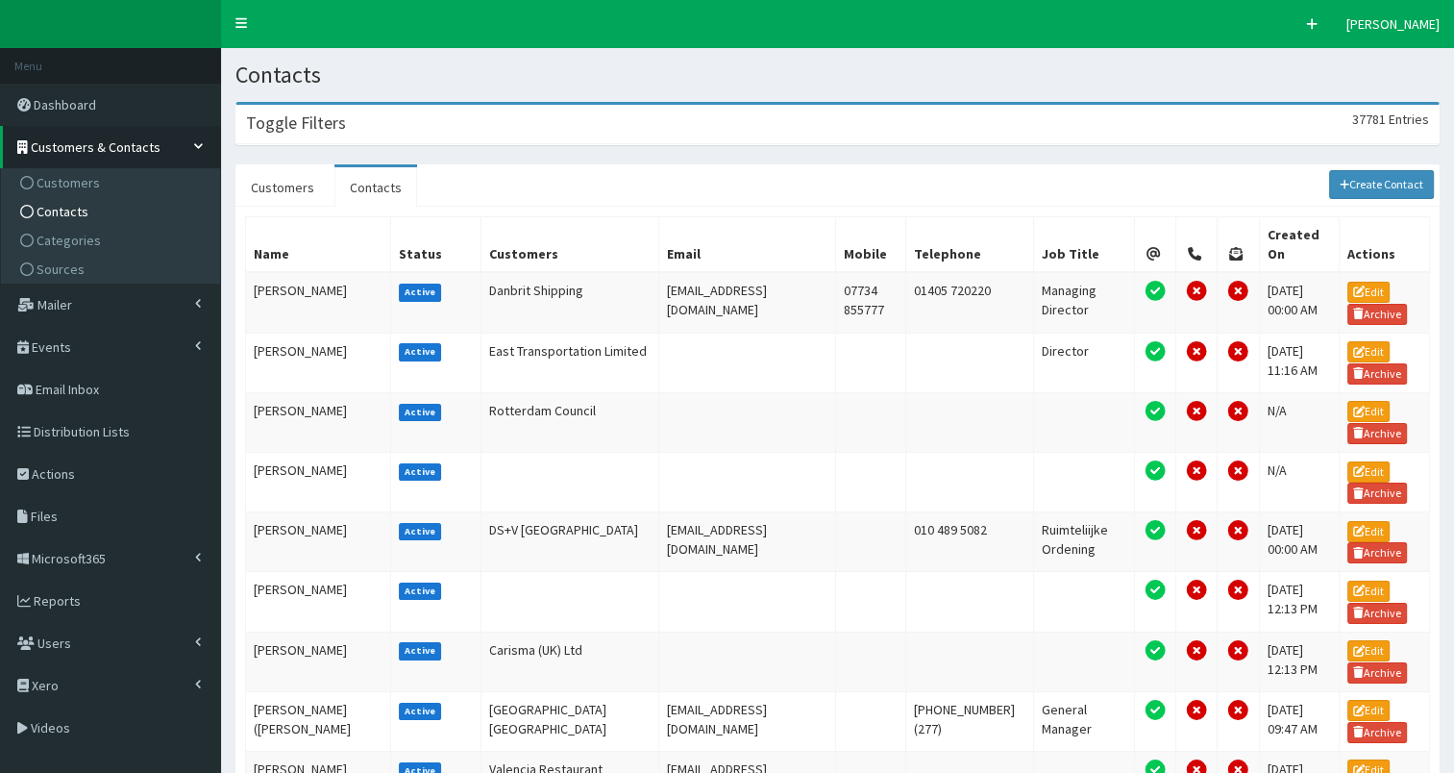
click at [420, 120] on div "Toggle Filters 37781 Entries" at bounding box center [837, 124] width 1202 height 39
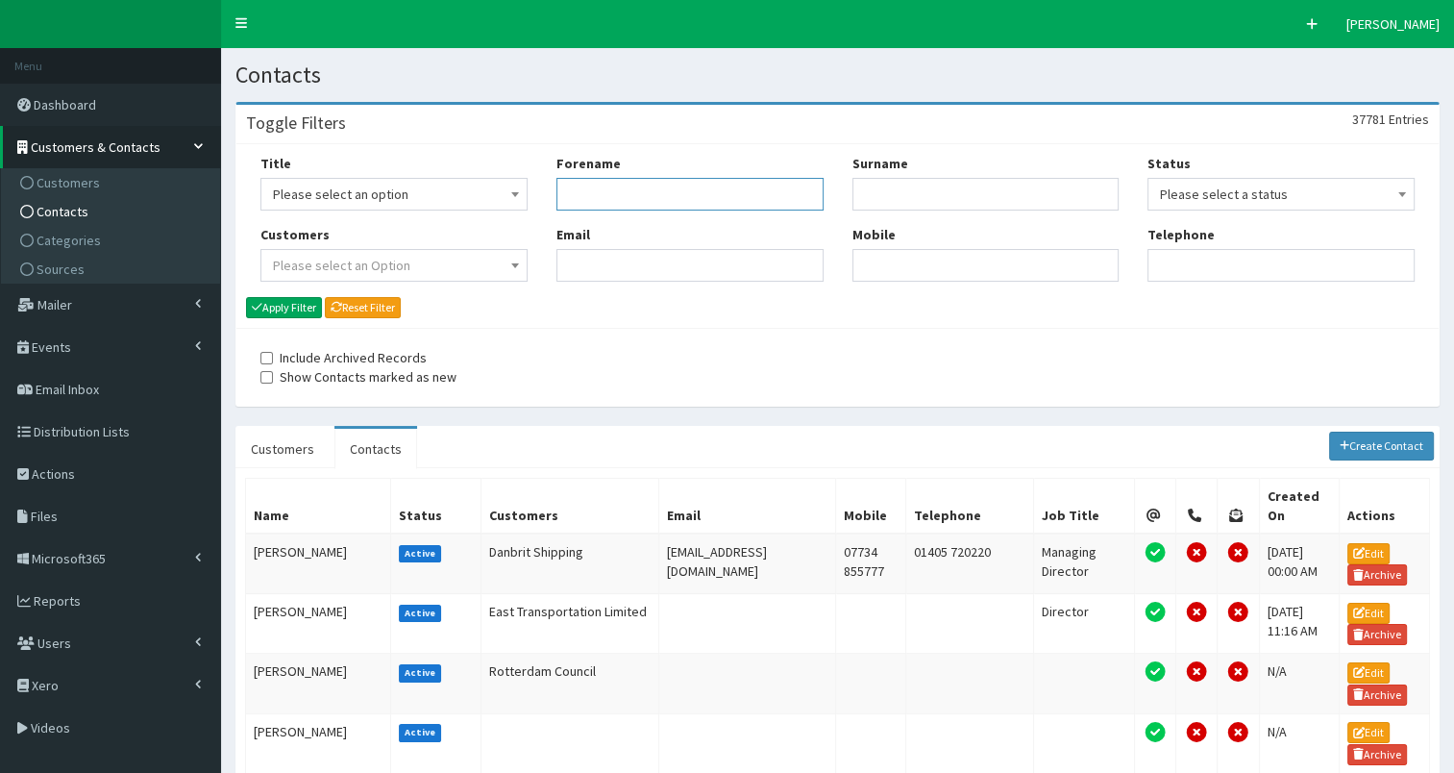
click at [577, 200] on input "Forename" at bounding box center [689, 194] width 267 height 33
type input "[PERSON_NAME]"
type input "o'"
click at [292, 304] on button "Apply Filter" at bounding box center [284, 307] width 76 height 21
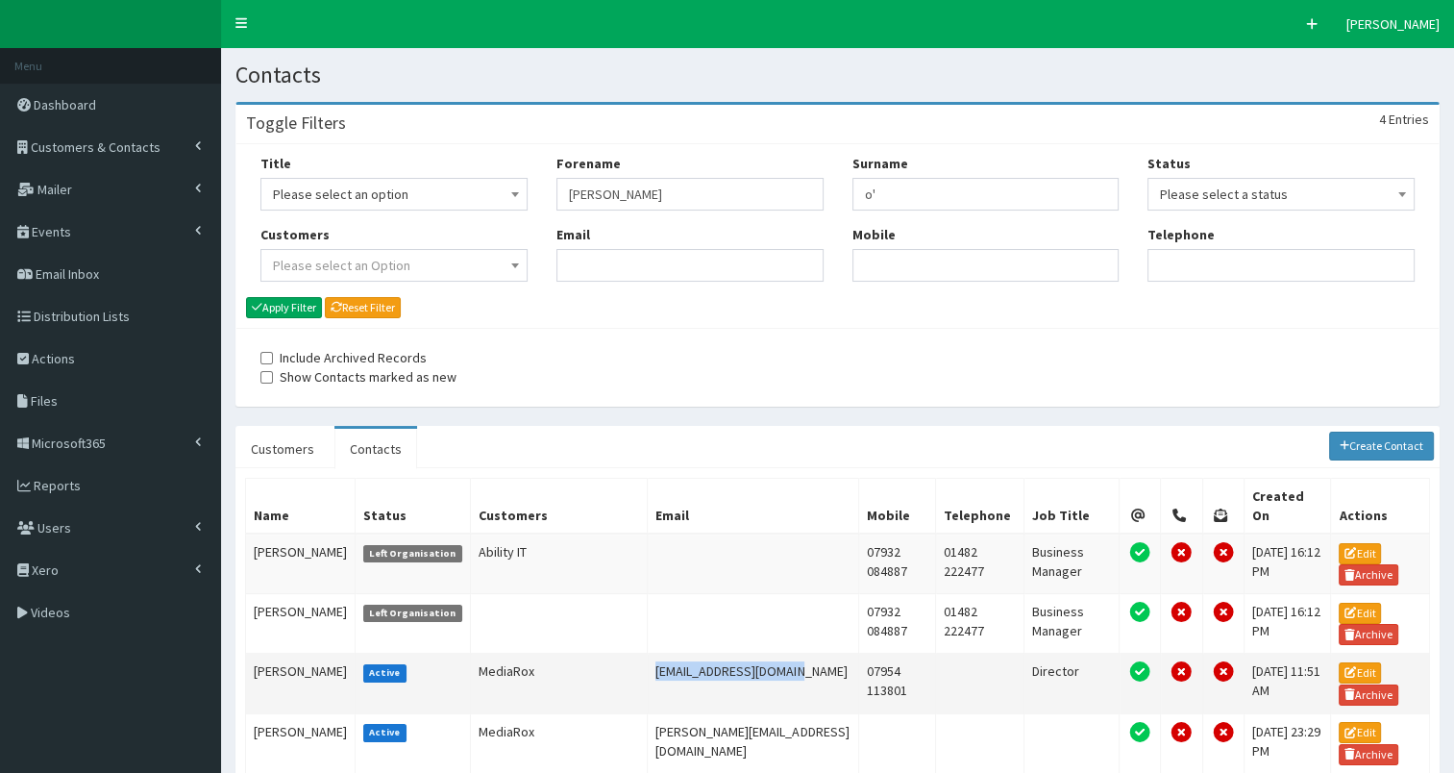
drag, startPoint x: 625, startPoint y: 645, endPoint x: 763, endPoint y: 653, distance: 138.6
click at [763, 654] on td "[EMAIL_ADDRESS][DOMAIN_NAME]" at bounding box center [753, 684] width 210 height 60
copy td "[EMAIL_ADDRESS][DOMAIN_NAME]"
